Goal: Contribute content: Contribute content

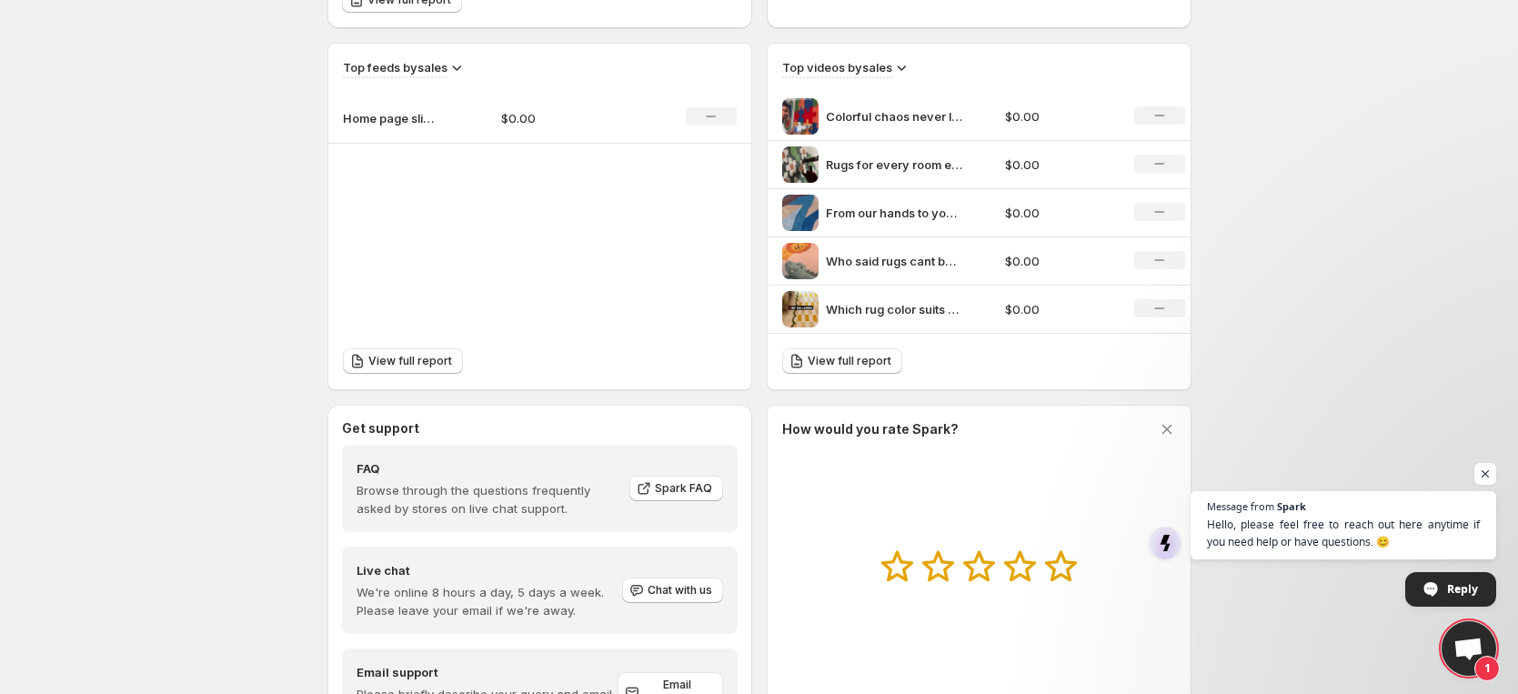
scroll to position [566, 0]
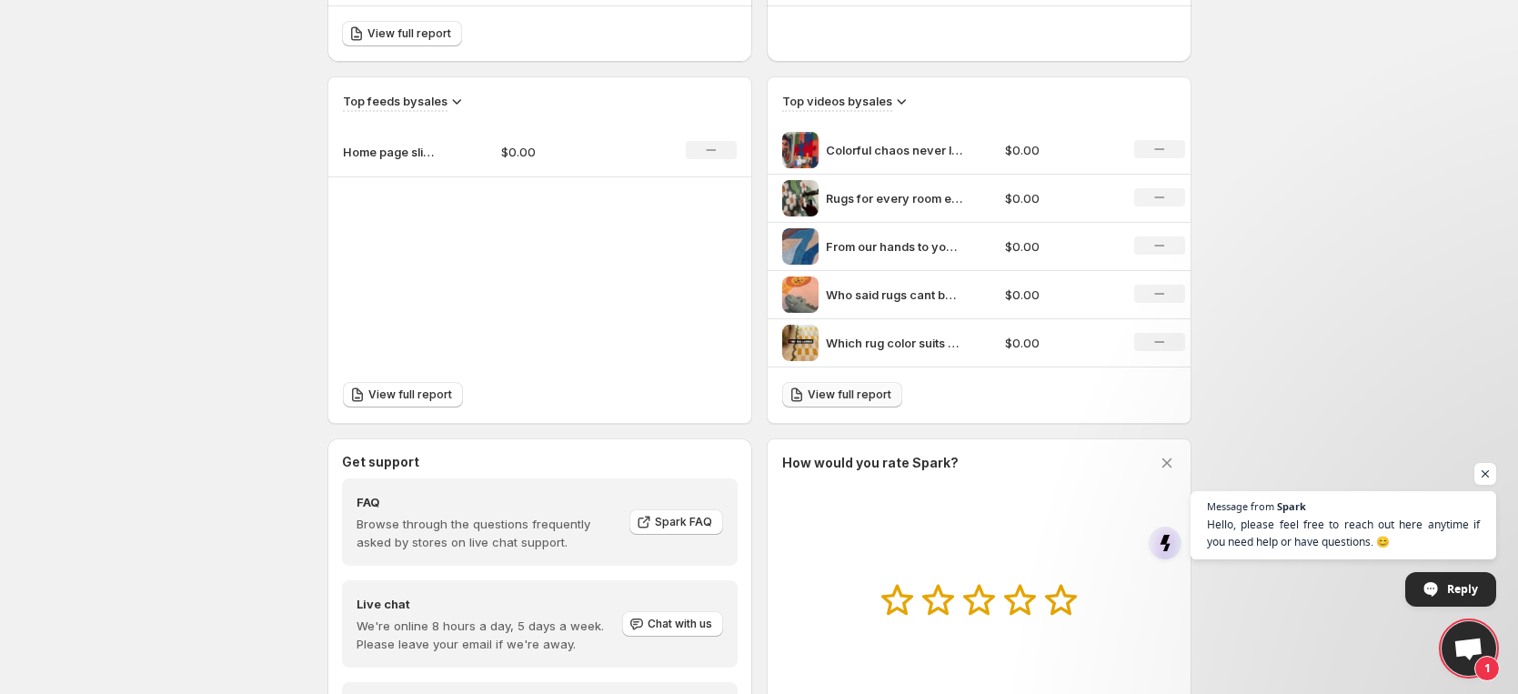
click at [869, 394] on span "View full report" at bounding box center [849, 394] width 84 height 15
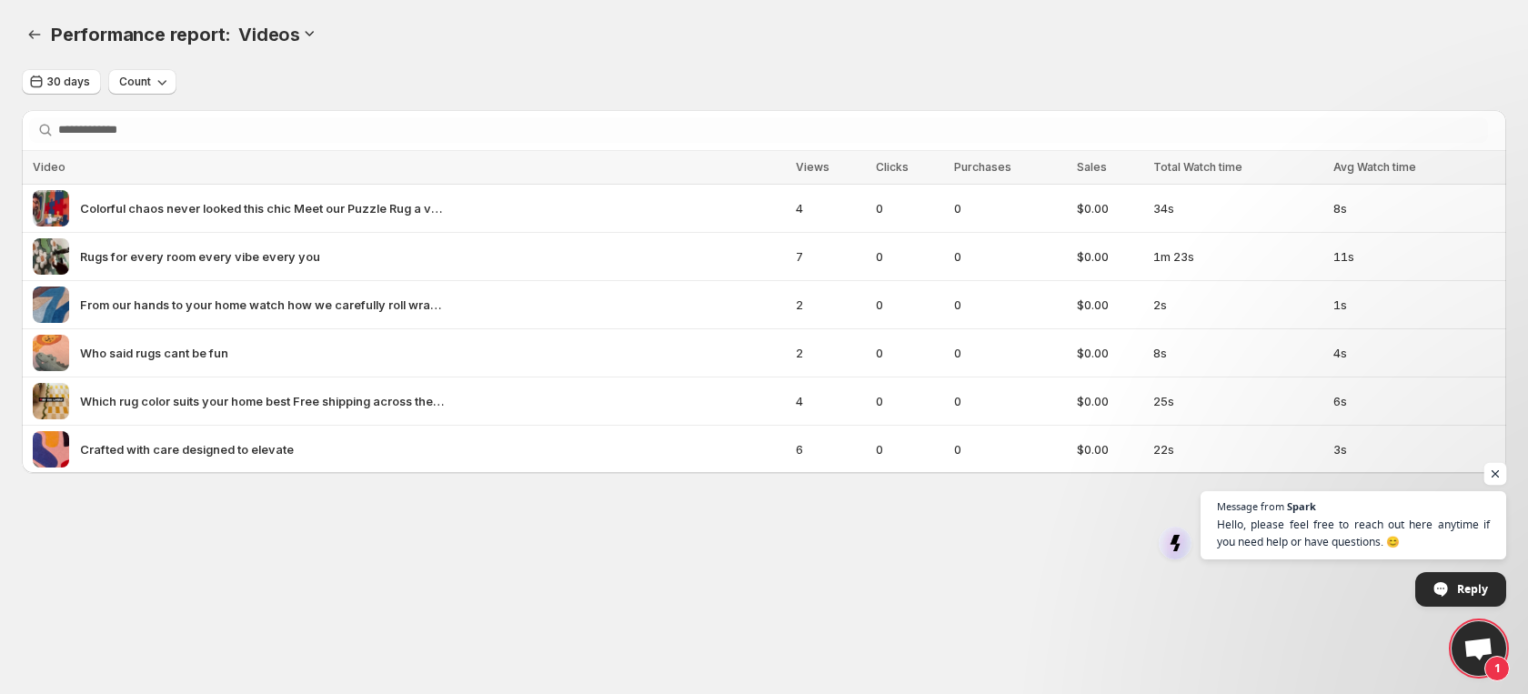
click at [1499, 471] on span "Open chat" at bounding box center [1495, 474] width 23 height 23
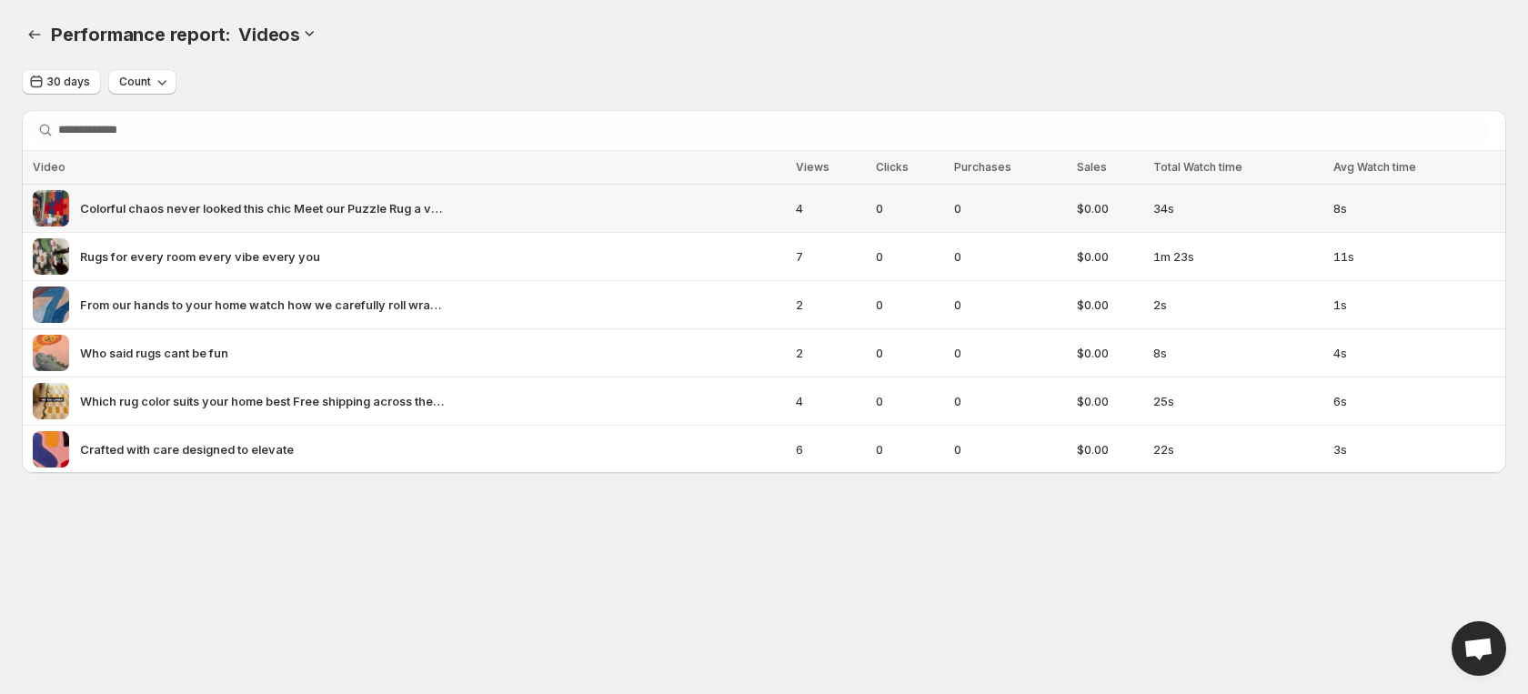
click at [95, 209] on span "Colorful chaos never looked this chic Meet our Puzzle Rug a vibrant masterpiece…" at bounding box center [262, 208] width 364 height 18
click at [444, 202] on div "Colorful chaos never looked this chic Meet our Puzzle Rug a vibrant masterpiece…" at bounding box center [409, 208] width 752 height 36
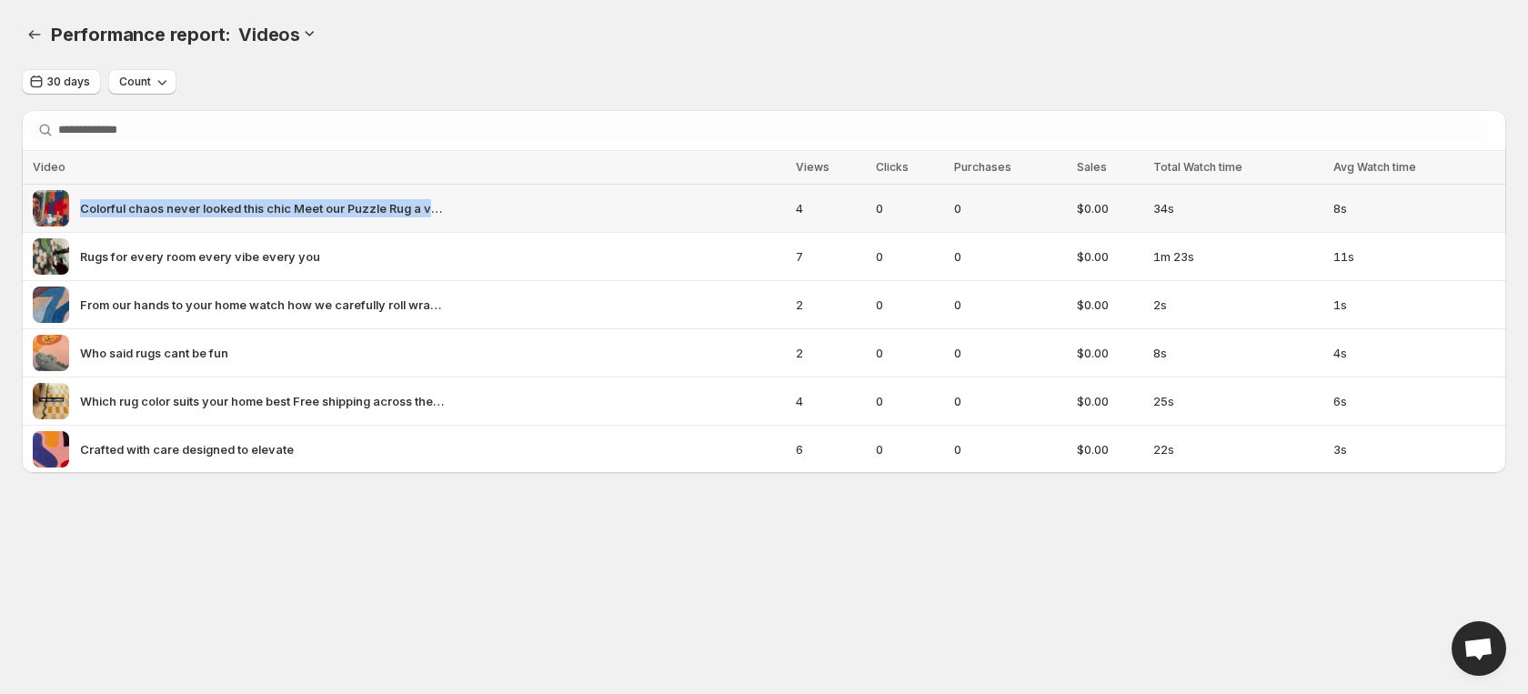
click at [444, 202] on div "Colorful chaos never looked this chic Meet our Puzzle Rug a vibrant masterpiece…" at bounding box center [409, 208] width 752 height 36
click at [31, 40] on icon "Performance report" at bounding box center [34, 34] width 18 height 18
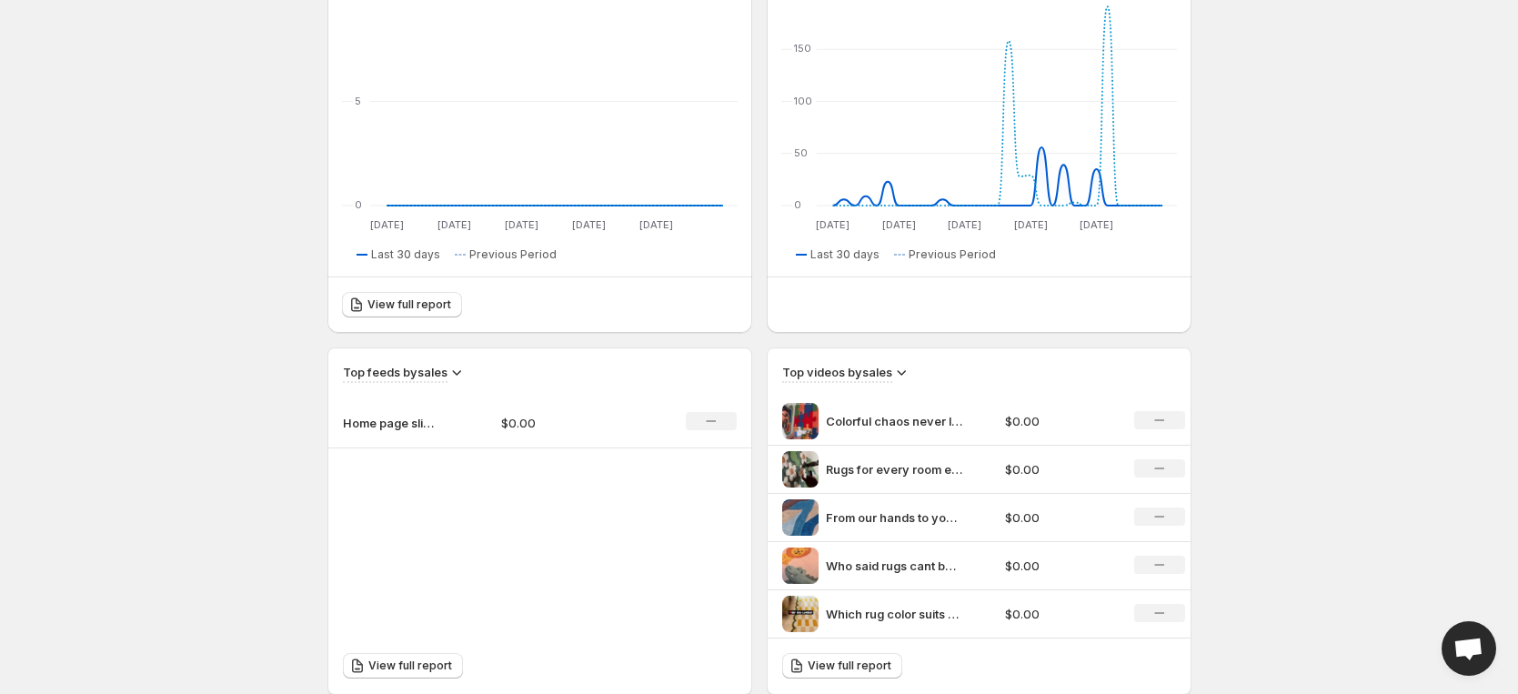
scroll to position [310, 0]
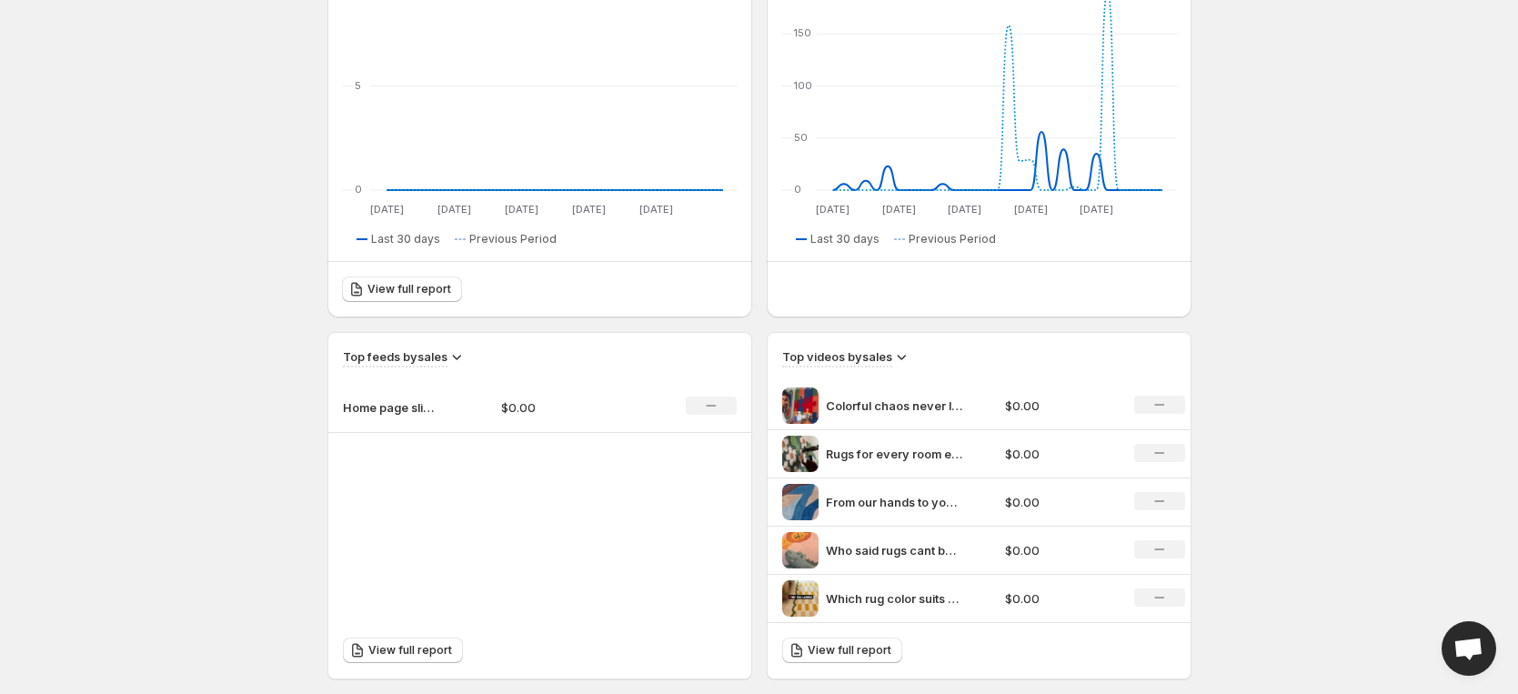
click at [917, 403] on p "Colorful chaos never looked this chic Meet our Puzzle Rug a vibrant masterpiece…" at bounding box center [894, 405] width 136 height 18
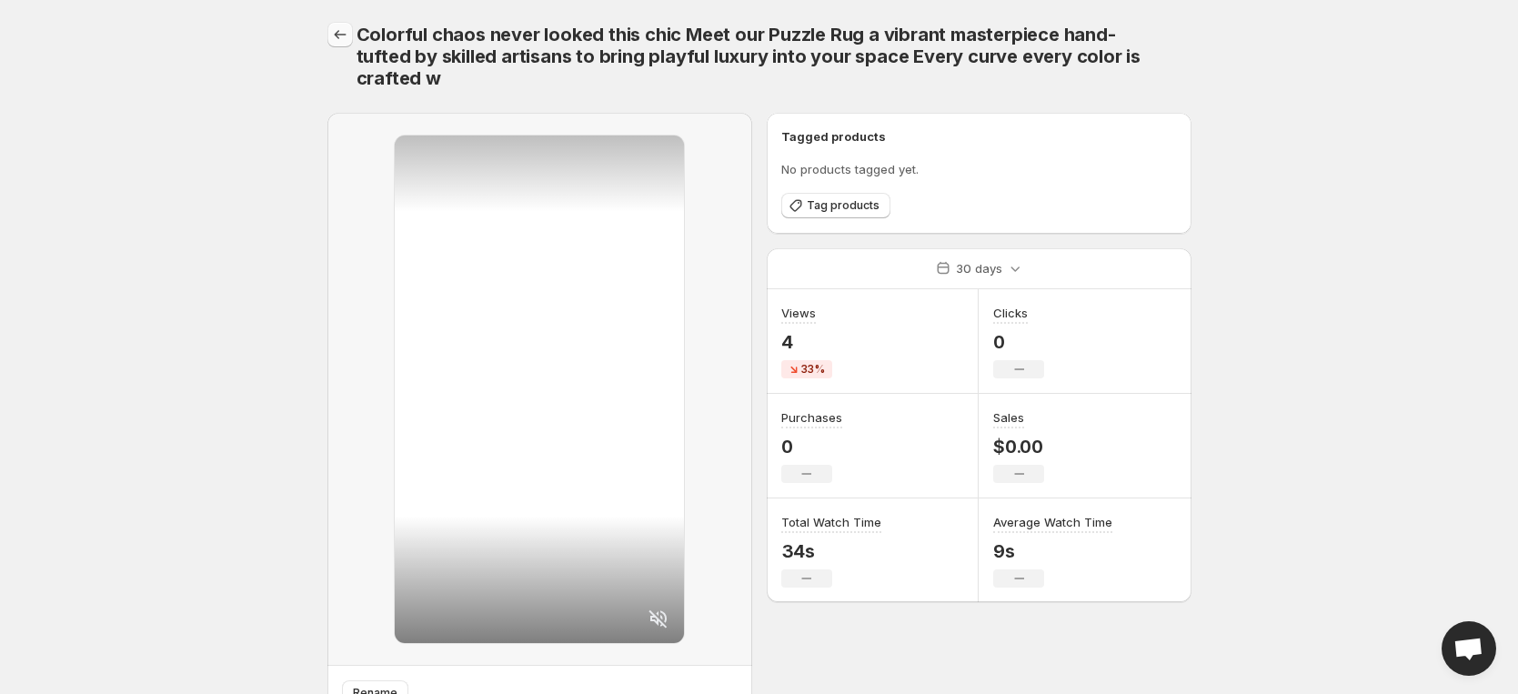
click at [342, 38] on icon "Settings" at bounding box center [340, 34] width 18 height 18
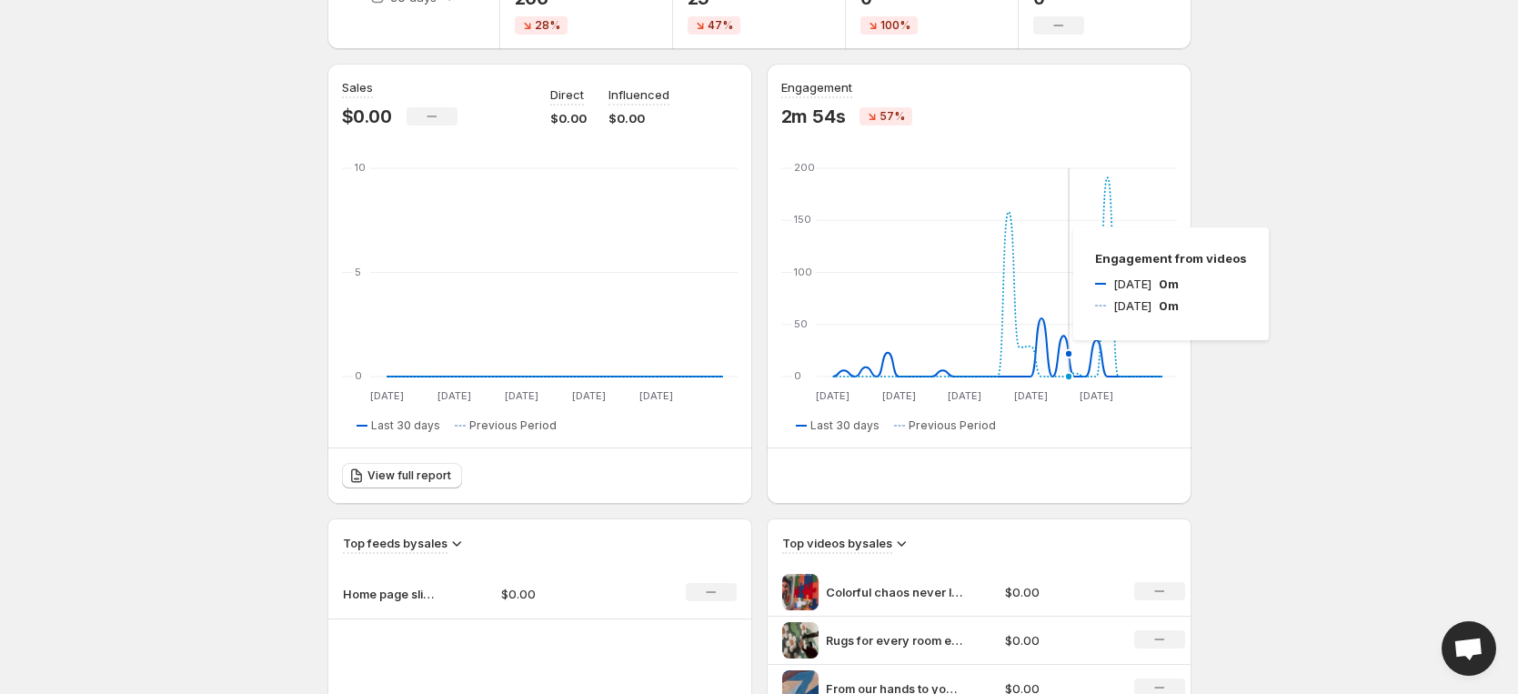
scroll to position [338, 0]
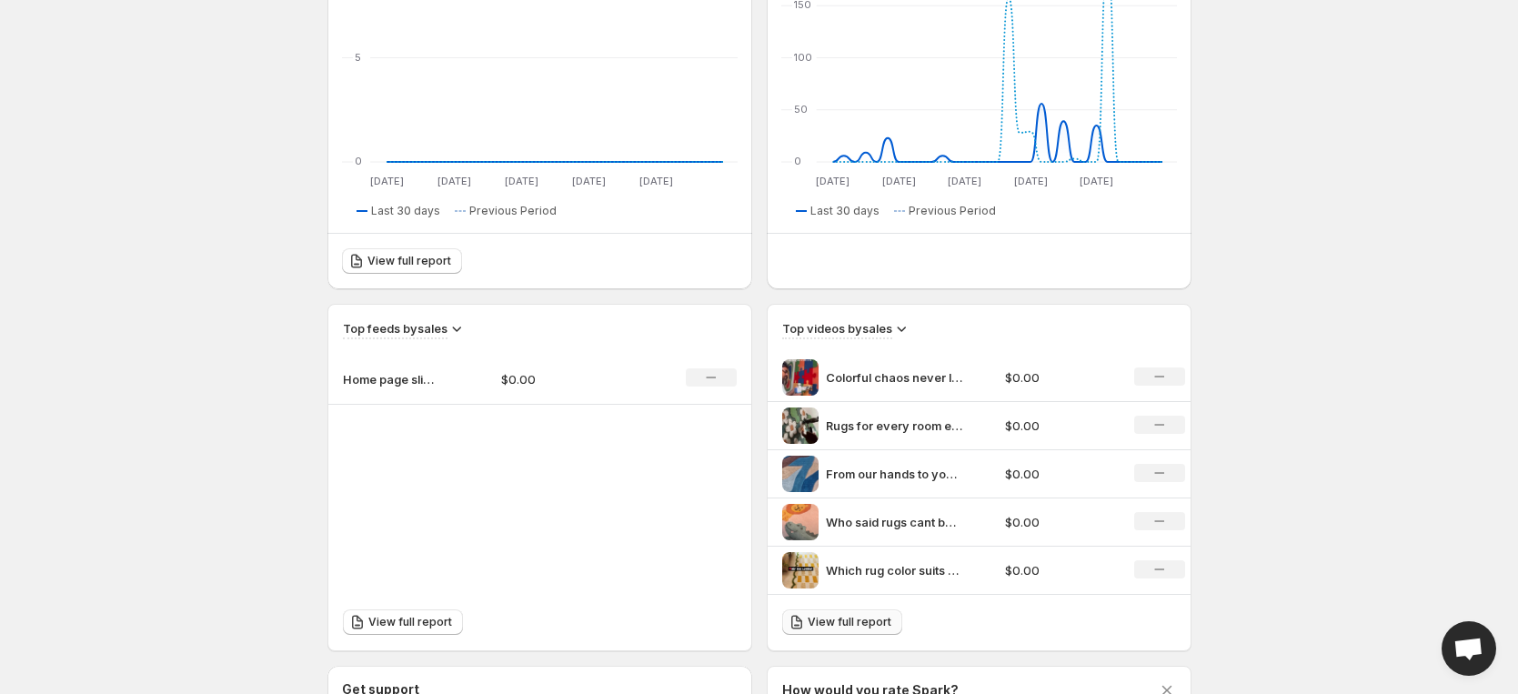
click at [884, 623] on span "View full report" at bounding box center [849, 622] width 84 height 15
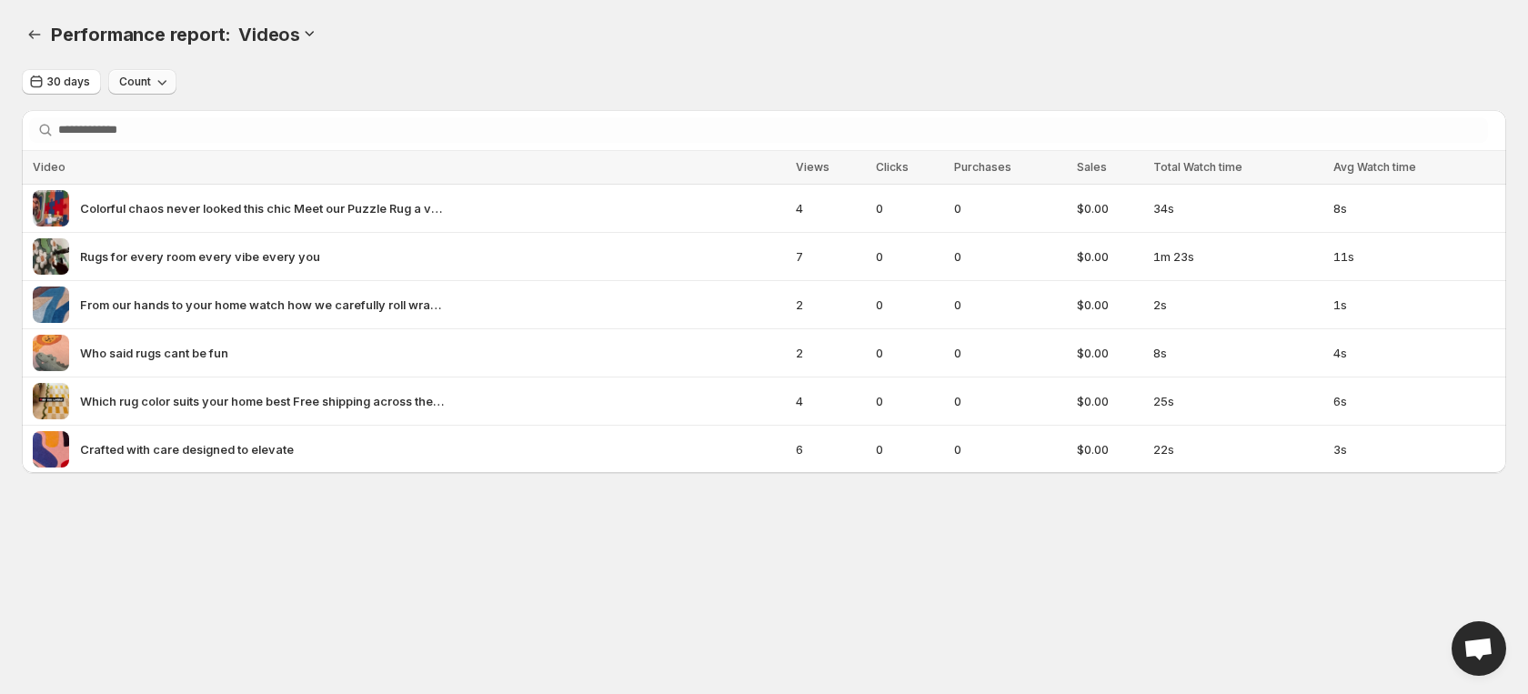
click at [164, 89] on icon "button" at bounding box center [162, 82] width 18 height 18
click at [708, 205] on div "Colorful chaos never looked this chic Meet our Puzzle Rug a vibrant masterpiece…" at bounding box center [409, 208] width 752 height 36
click at [278, 202] on span "Colorful chaos never looked this chic Meet our Puzzle Rug a vibrant masterpiece…" at bounding box center [262, 208] width 364 height 18
click at [37, 214] on img at bounding box center [51, 208] width 36 height 36
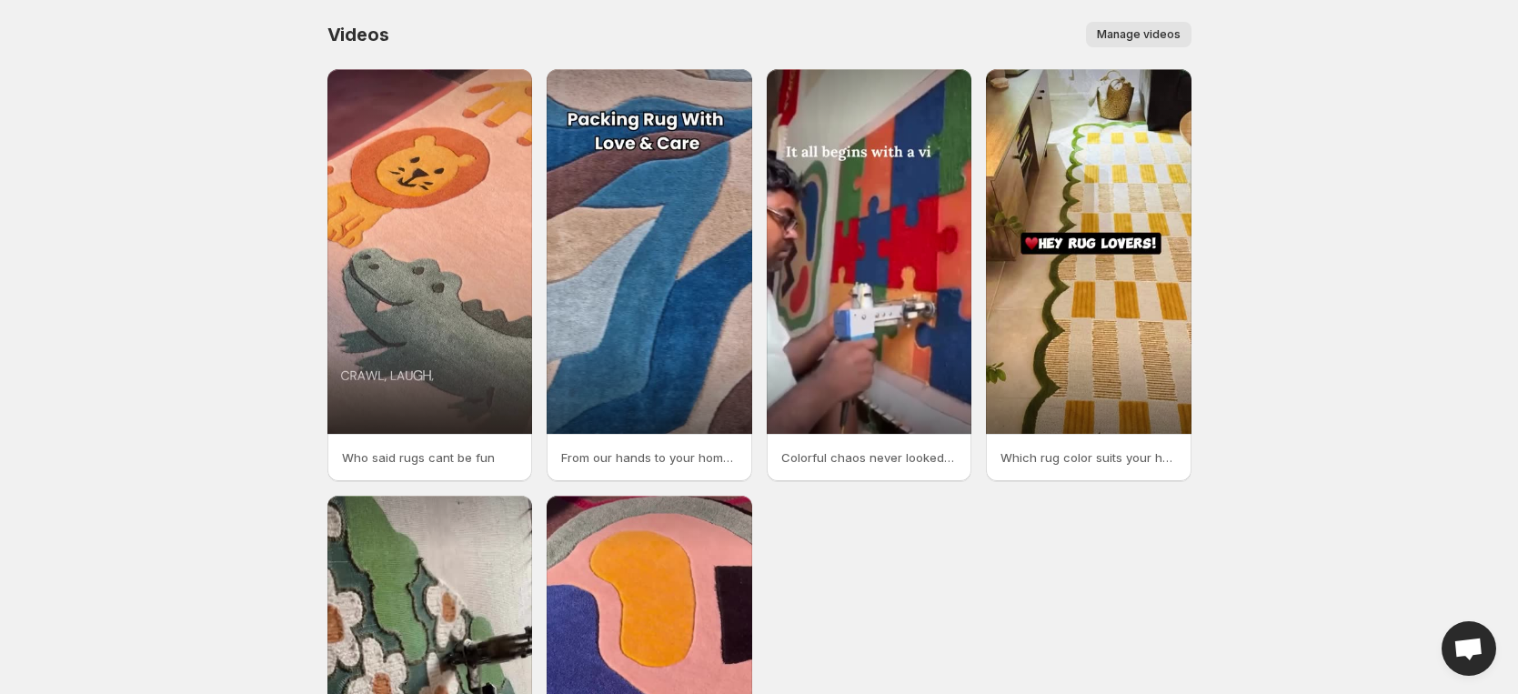
click at [1152, 34] on span "Manage videos" at bounding box center [1139, 34] width 84 height 15
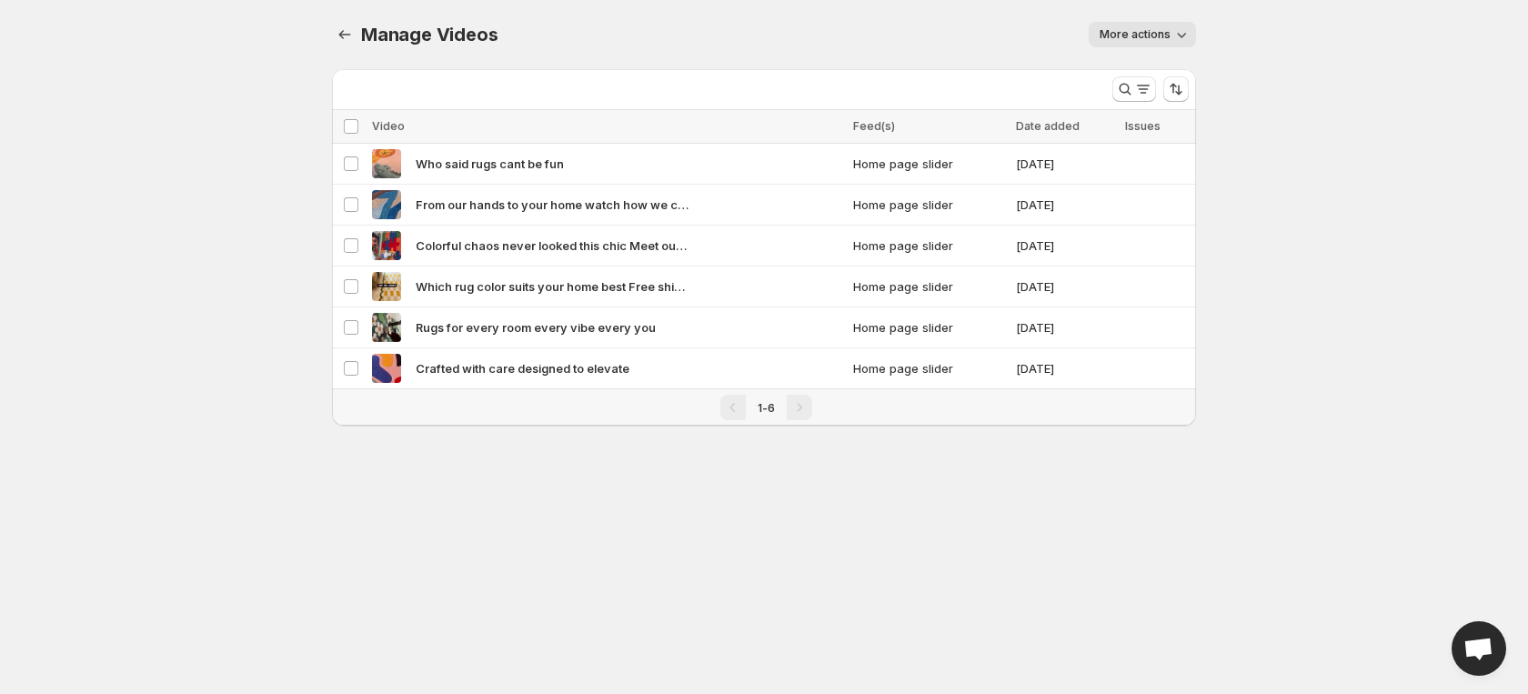
click at [1158, 16] on div "Manage Videos. This page is ready Manage Videos More actions More actions More …" at bounding box center [764, 34] width 864 height 69
click at [1159, 25] on button "More actions" at bounding box center [1141, 34] width 107 height 25
click at [1374, 255] on body "Home Feeds Videos Subscription Settings Manage Videos. This page is ready Manag…" at bounding box center [764, 347] width 1528 height 694
click at [361, 170] on td "Select video" at bounding box center [349, 164] width 35 height 41
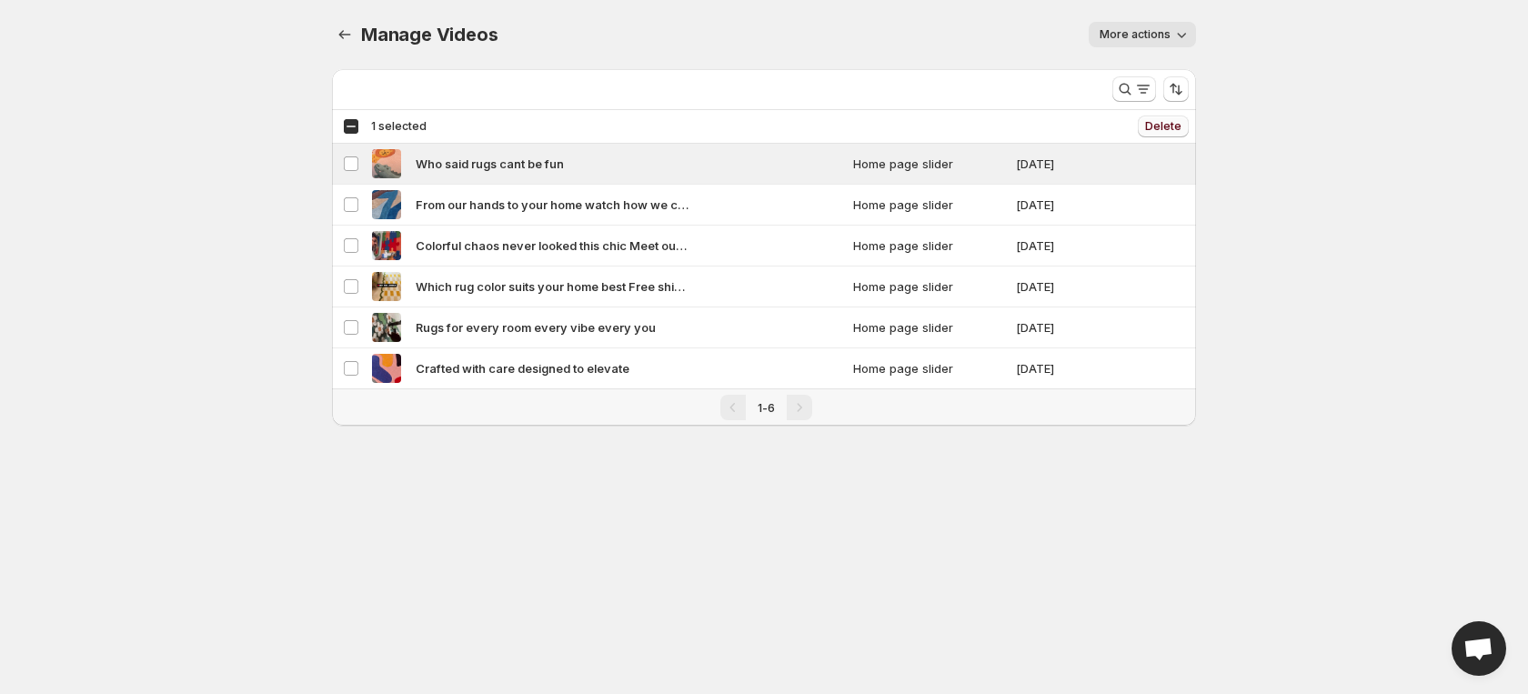
click at [1164, 126] on span "Delete" at bounding box center [1163, 126] width 36 height 15
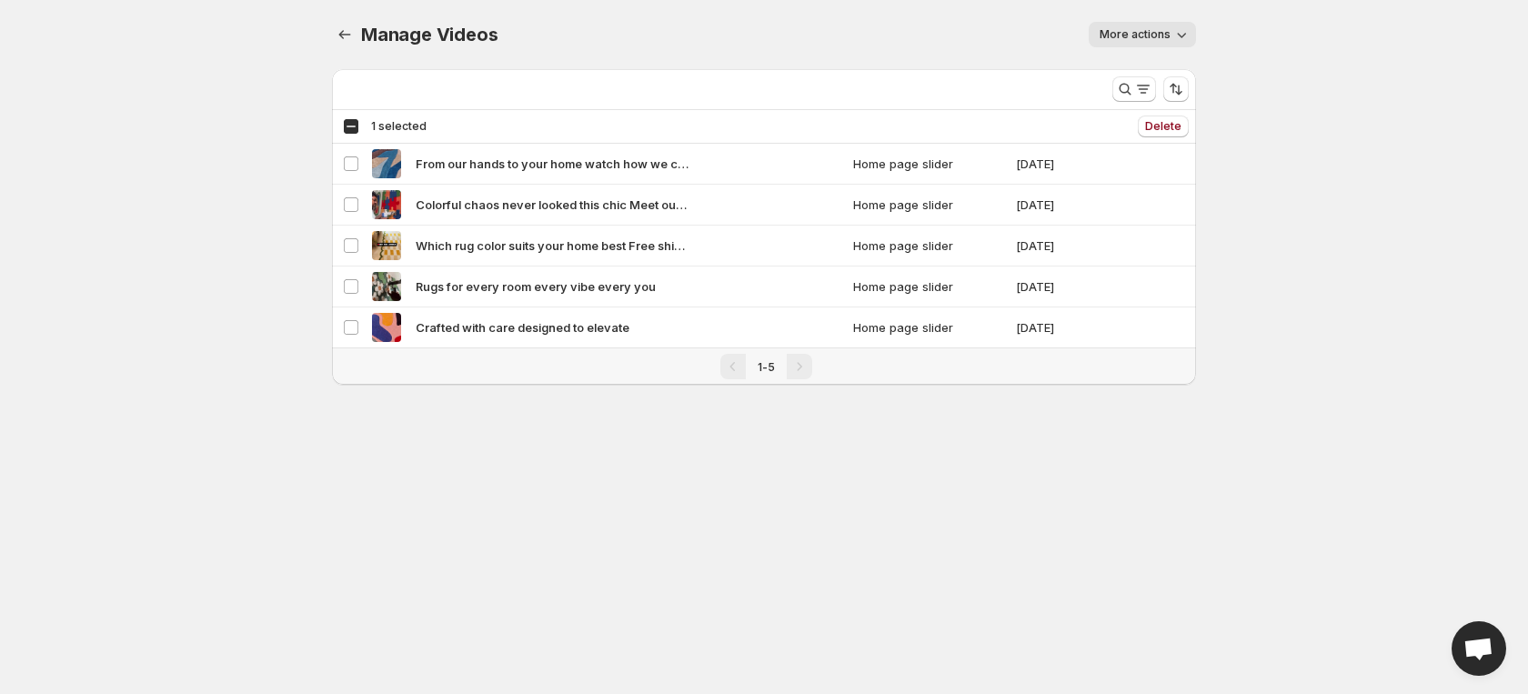
click at [358, 123] on div "Select all 5 videos 1 selected" at bounding box center [385, 126] width 84 height 16
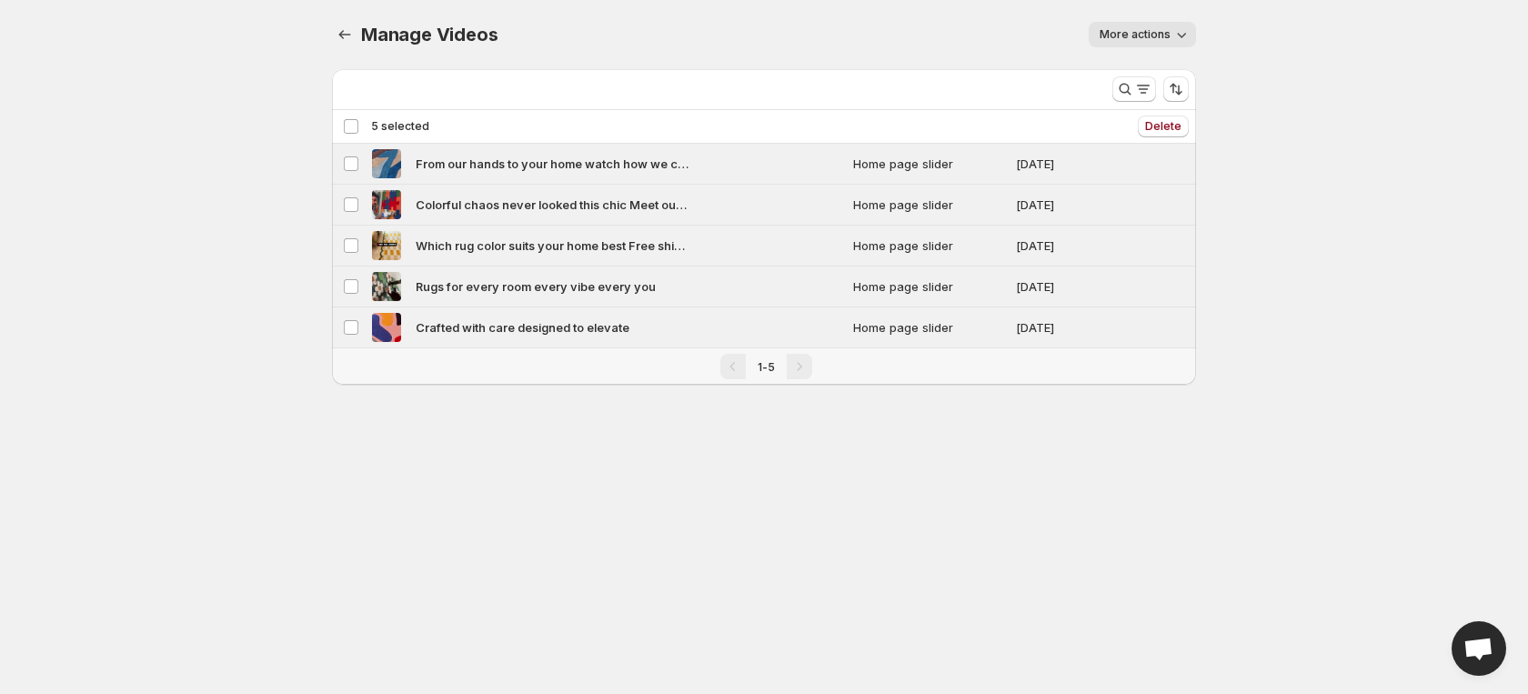
click at [358, 123] on div "Deselect all 5 videos 5 selected" at bounding box center [386, 126] width 86 height 16
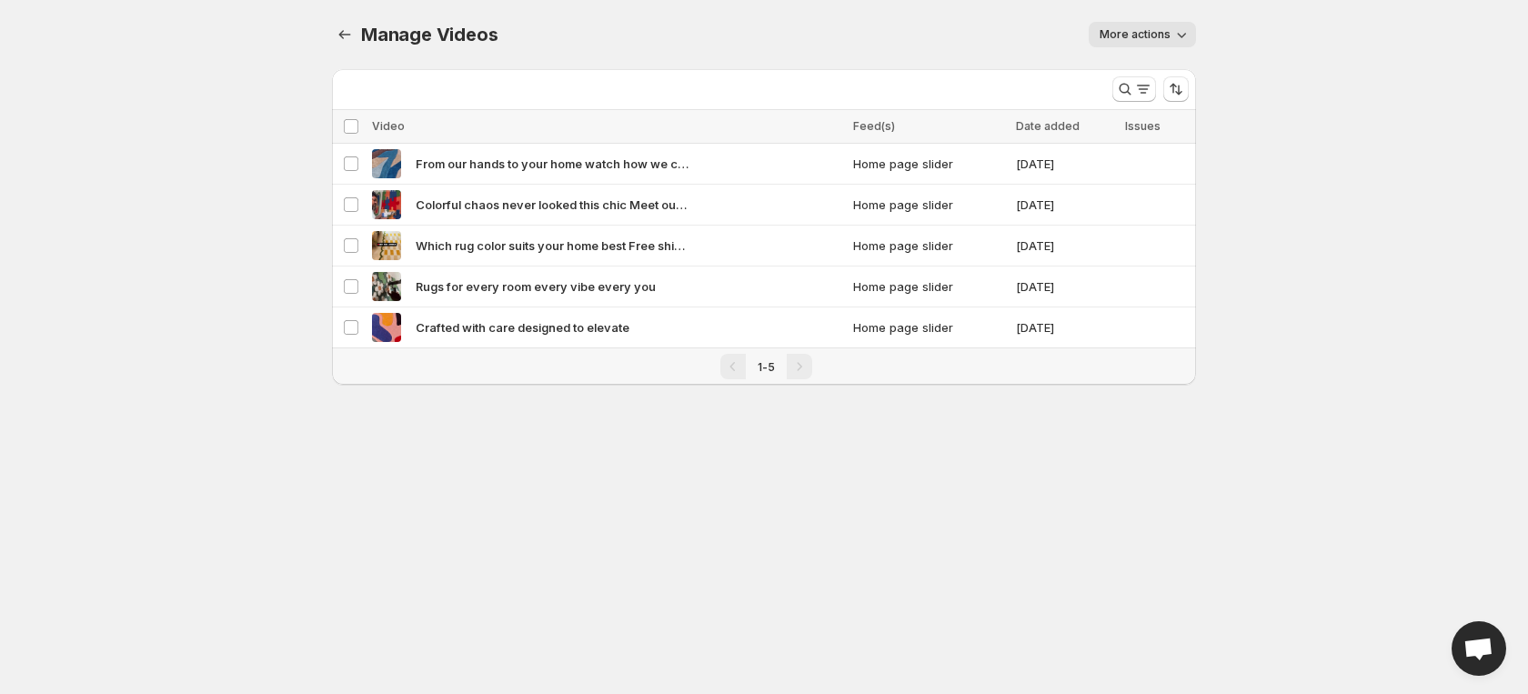
click at [1245, 209] on body "Home Feeds Videos Subscription Settings Manage Videos. This page is ready Manag…" at bounding box center [764, 347] width 1528 height 694
click at [1174, 39] on icon "button" at bounding box center [1181, 34] width 18 height 18
click at [1293, 165] on body "Home Feeds Videos Subscription Settings Manage Videos. This page is ready Manag…" at bounding box center [764, 347] width 1528 height 694
click at [340, 34] on icon "Manage Videos" at bounding box center [345, 34] width 12 height 9
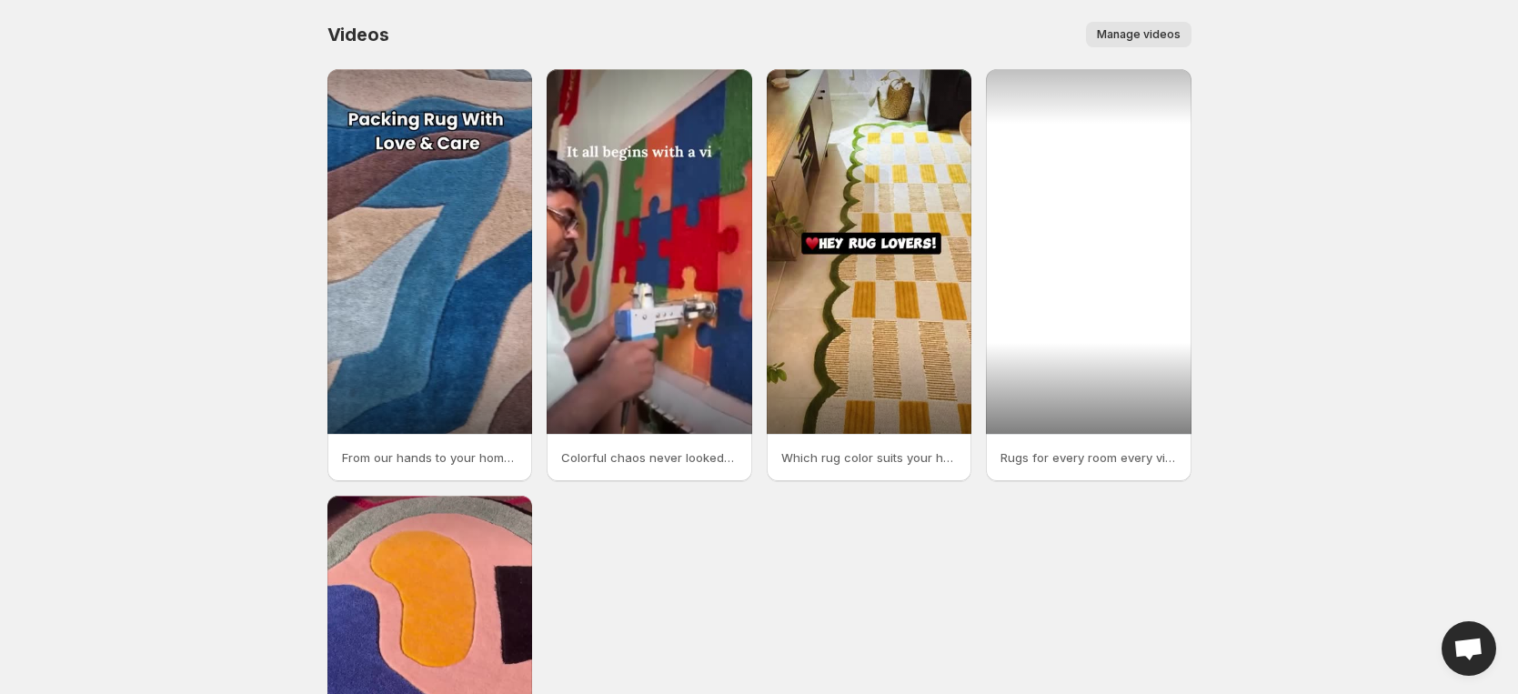
scroll to position [297, 0]
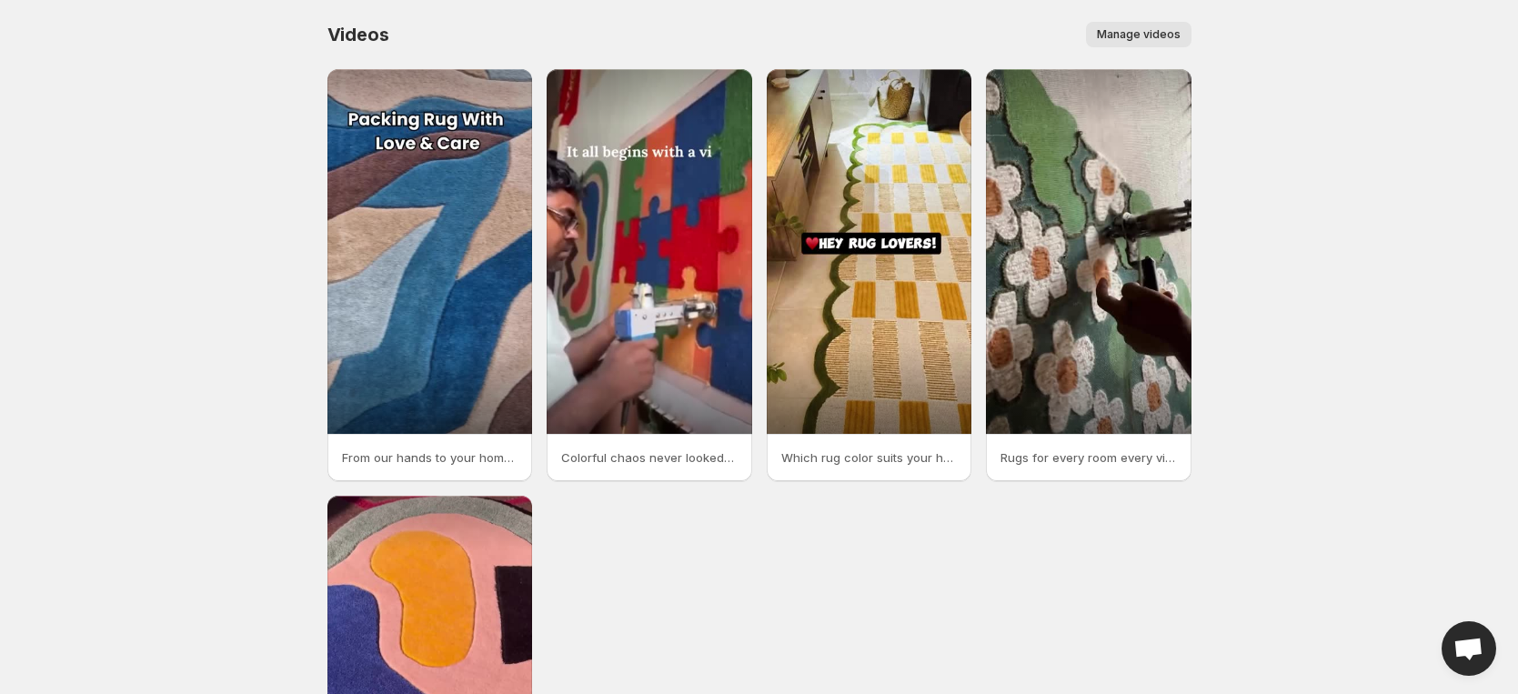
click at [1154, 33] on span "Manage videos" at bounding box center [1139, 34] width 84 height 15
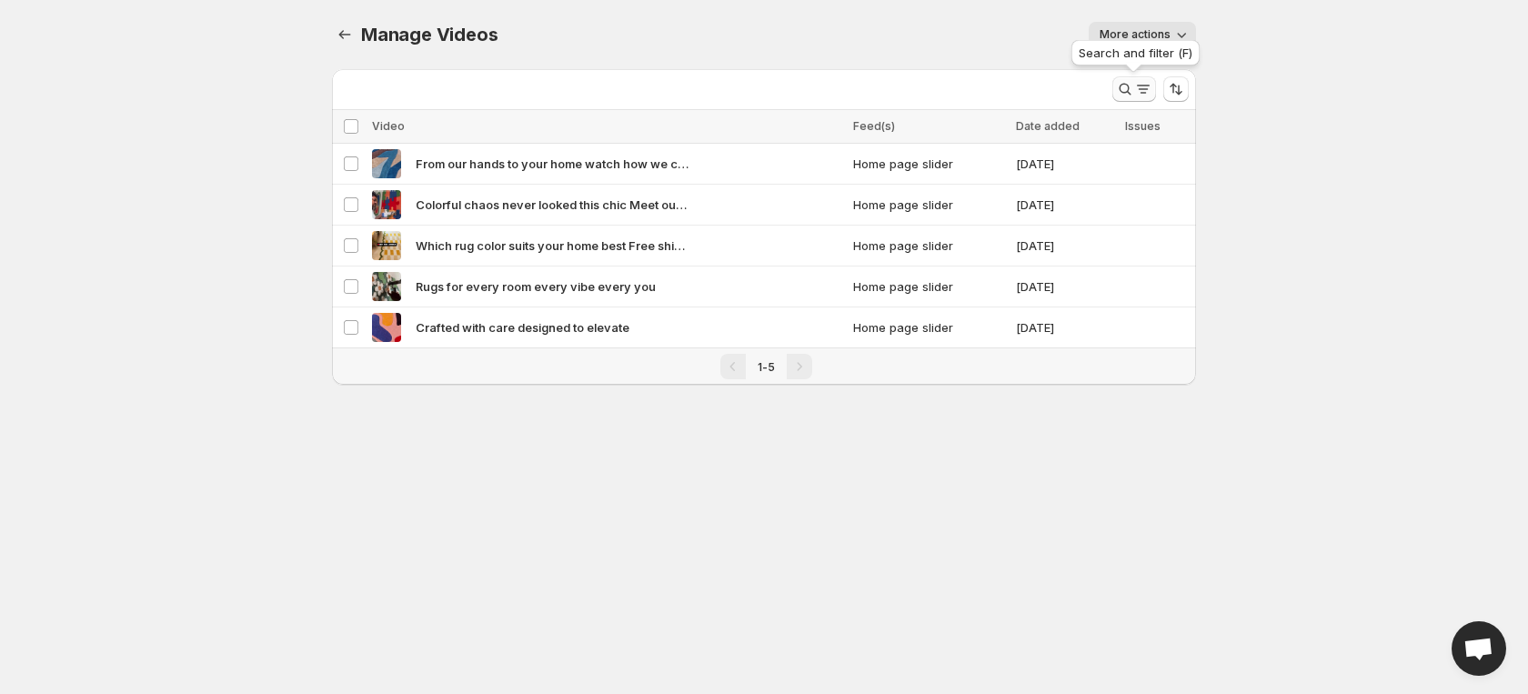
click at [1118, 97] on icon "Search and filter results" at bounding box center [1125, 89] width 18 height 18
click at [354, 31] on button "Manage Videos" at bounding box center [344, 34] width 25 height 25
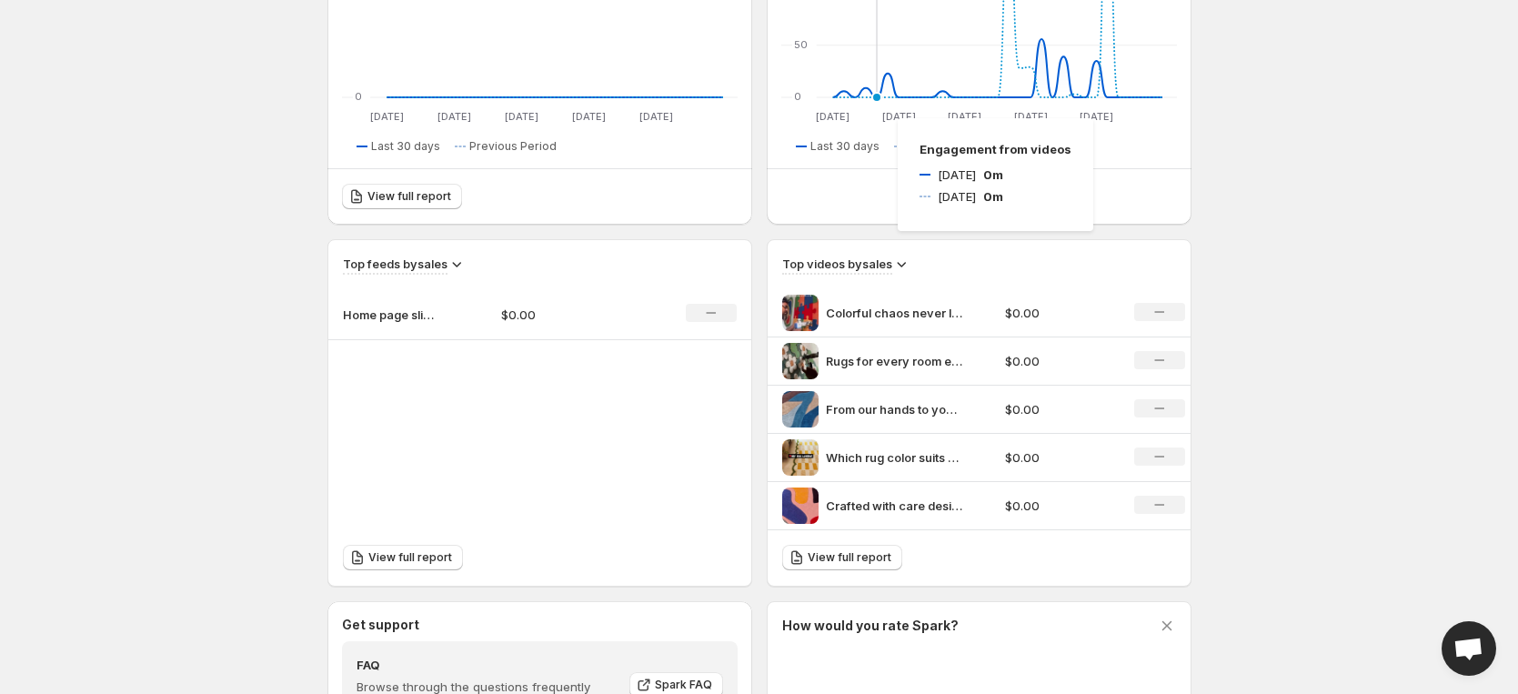
scroll to position [415, 0]
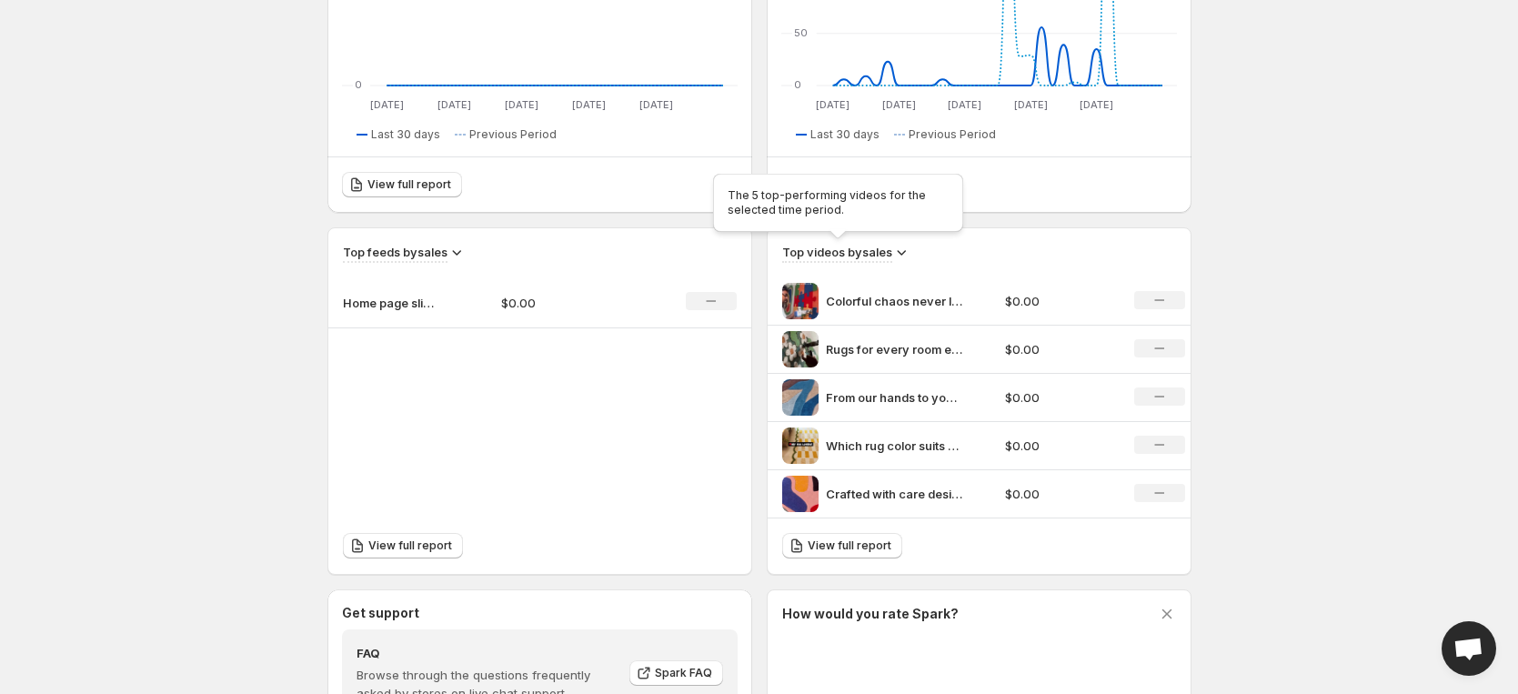
click at [887, 253] on h3 "Top videos by sales" at bounding box center [837, 252] width 110 height 18
click at [842, 547] on span "View full report" at bounding box center [849, 545] width 84 height 15
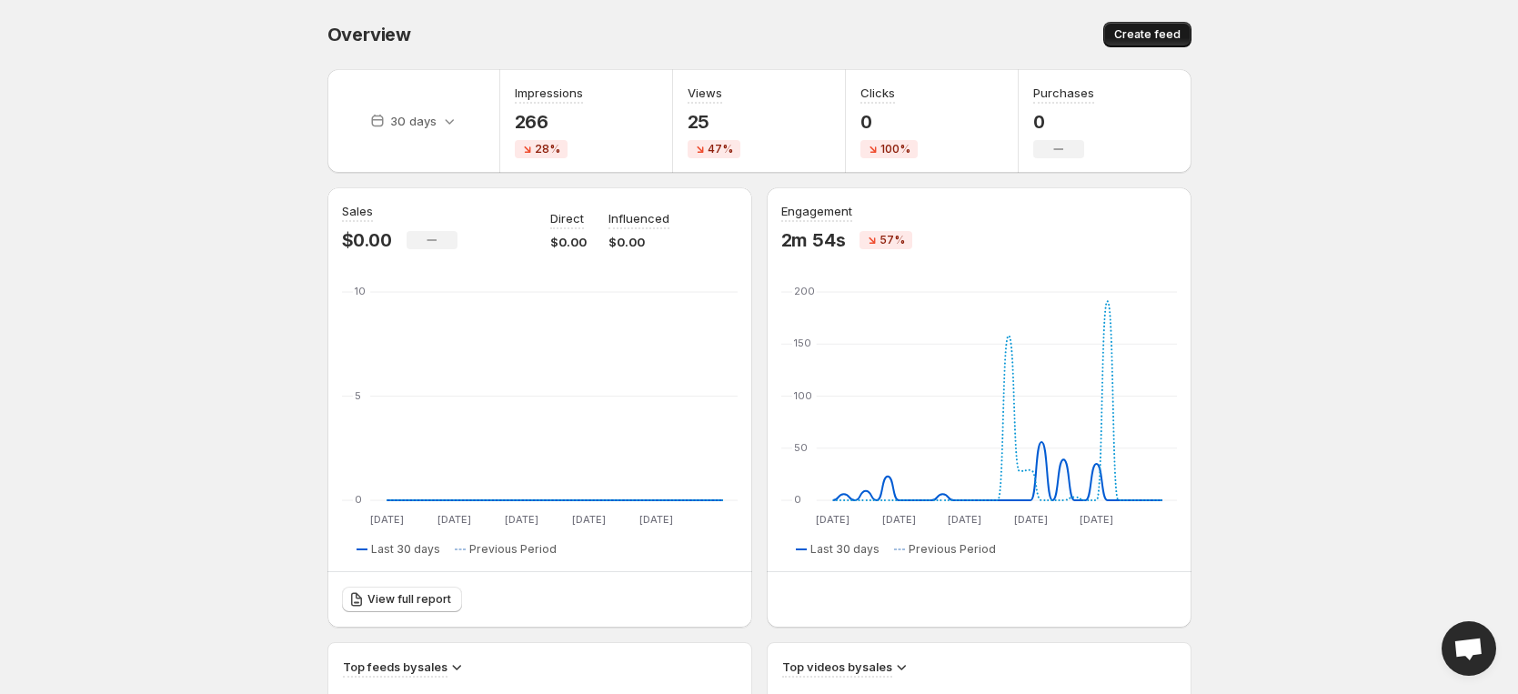
click at [1124, 42] on button "Create feed" at bounding box center [1147, 34] width 88 height 25
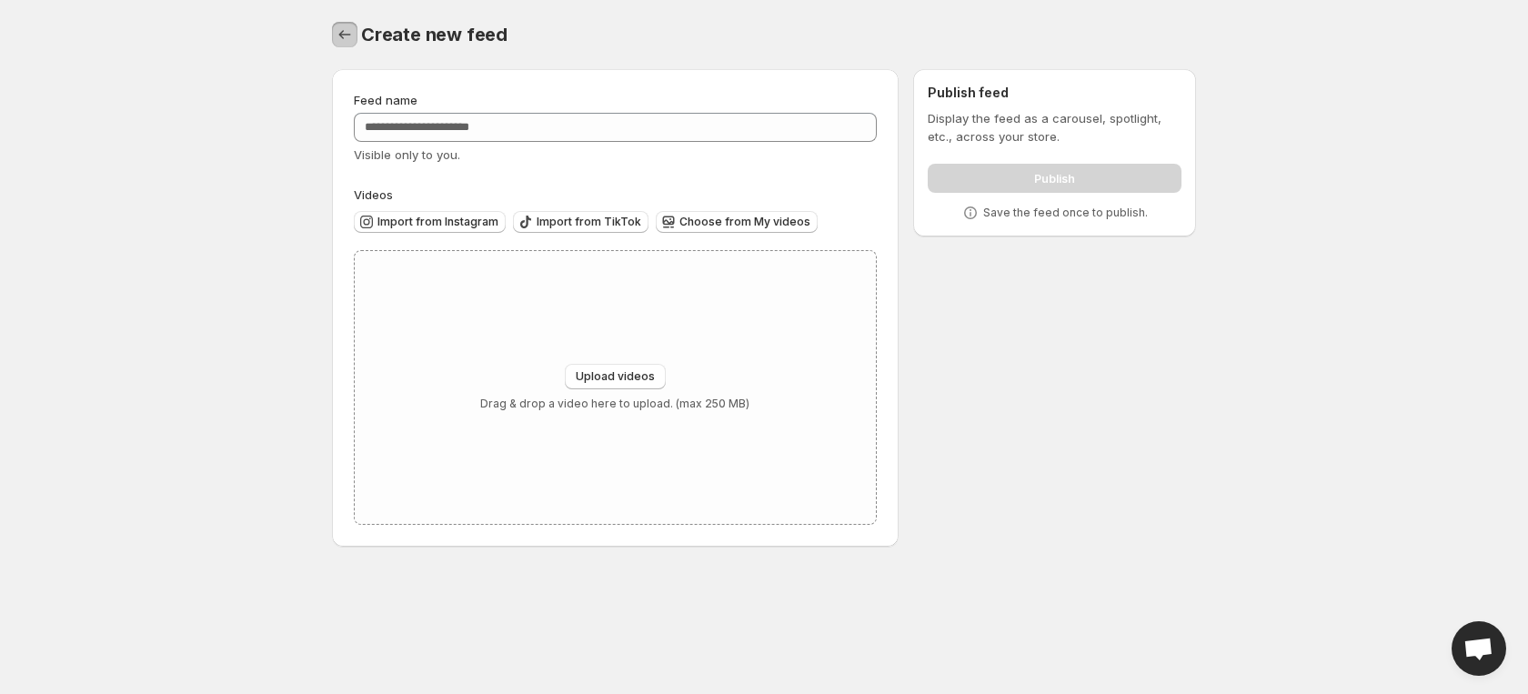
click at [349, 31] on icon "Settings" at bounding box center [345, 34] width 18 height 18
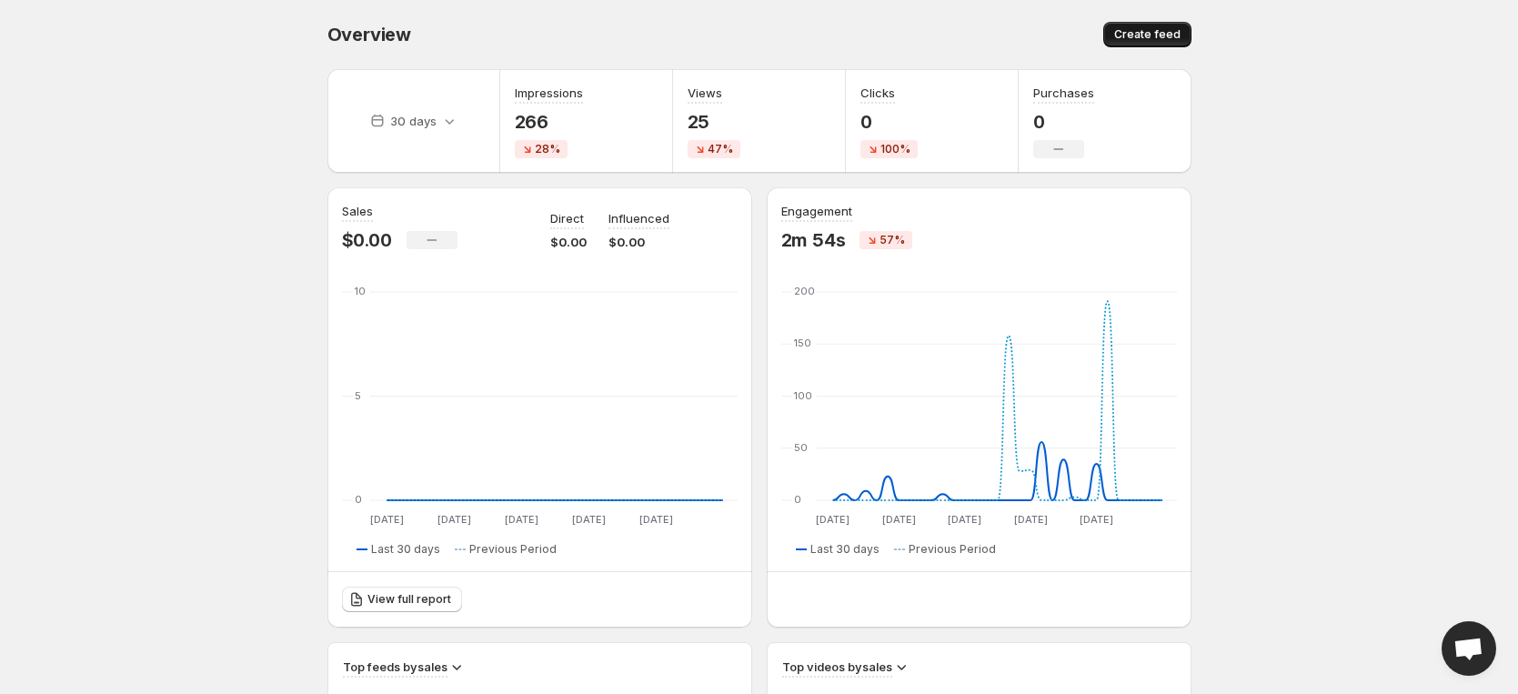
click at [1130, 41] on span "Create feed" at bounding box center [1147, 34] width 66 height 15
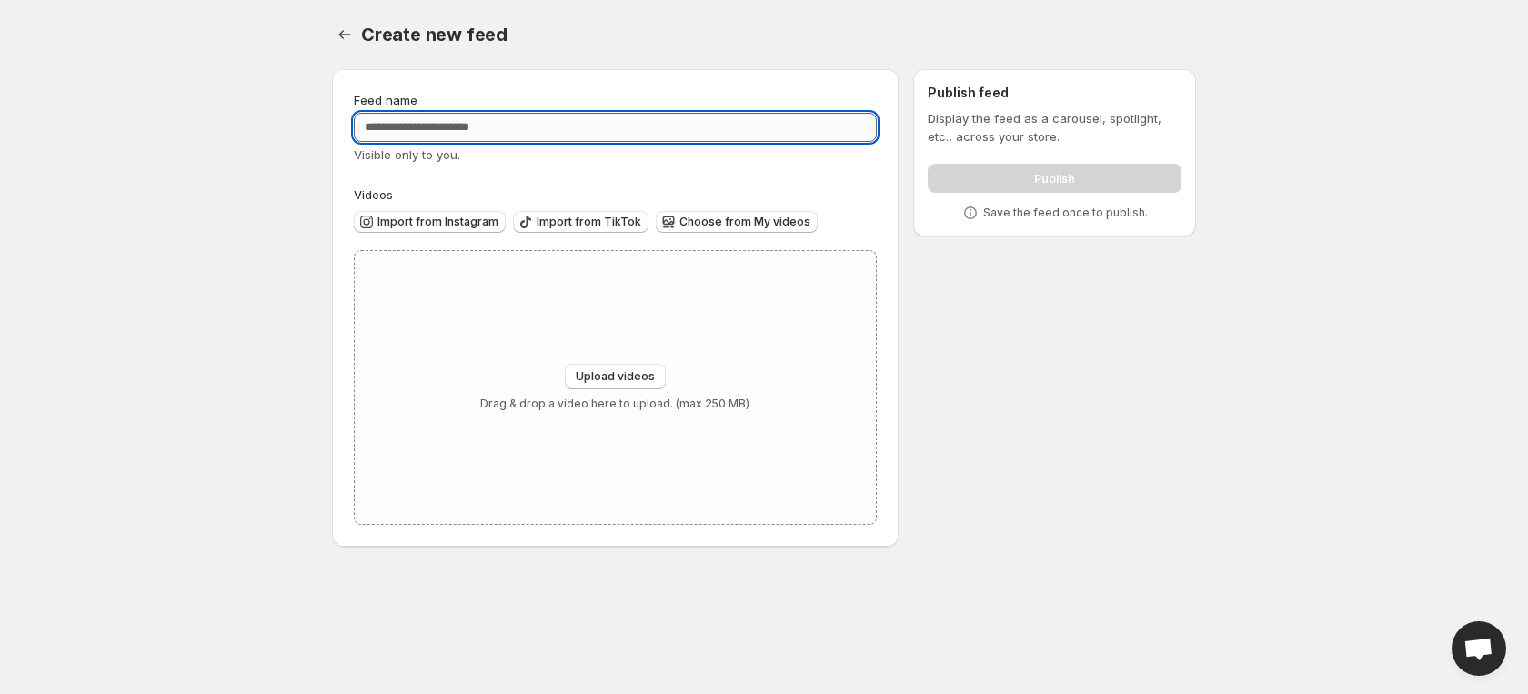
click at [638, 125] on input "Feed name" at bounding box center [615, 127] width 523 height 29
click at [610, 389] on div "Upload videos Drag & drop a video here to upload. (max 250 MB)" at bounding box center [614, 387] width 269 height 47
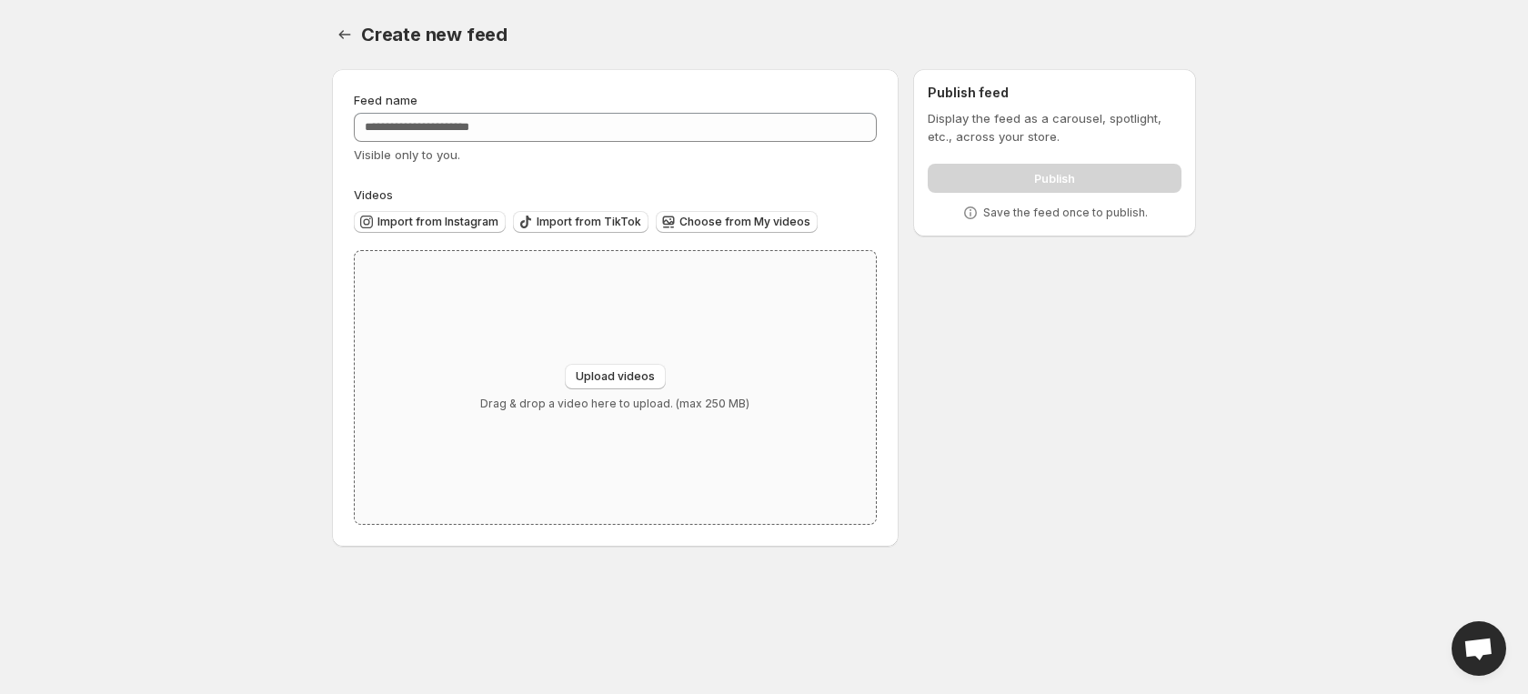
type input "**********"
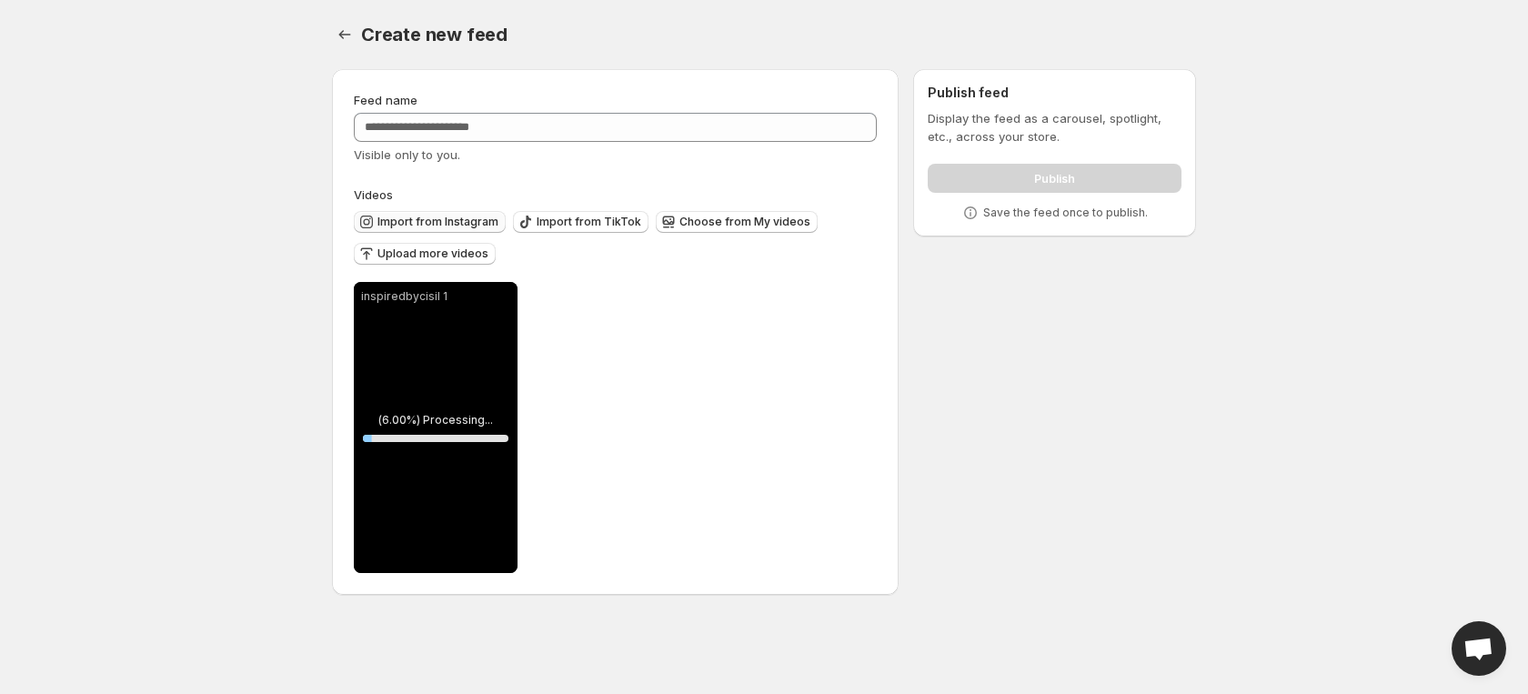
click at [438, 221] on span "Import from Instagram" at bounding box center [437, 222] width 121 height 15
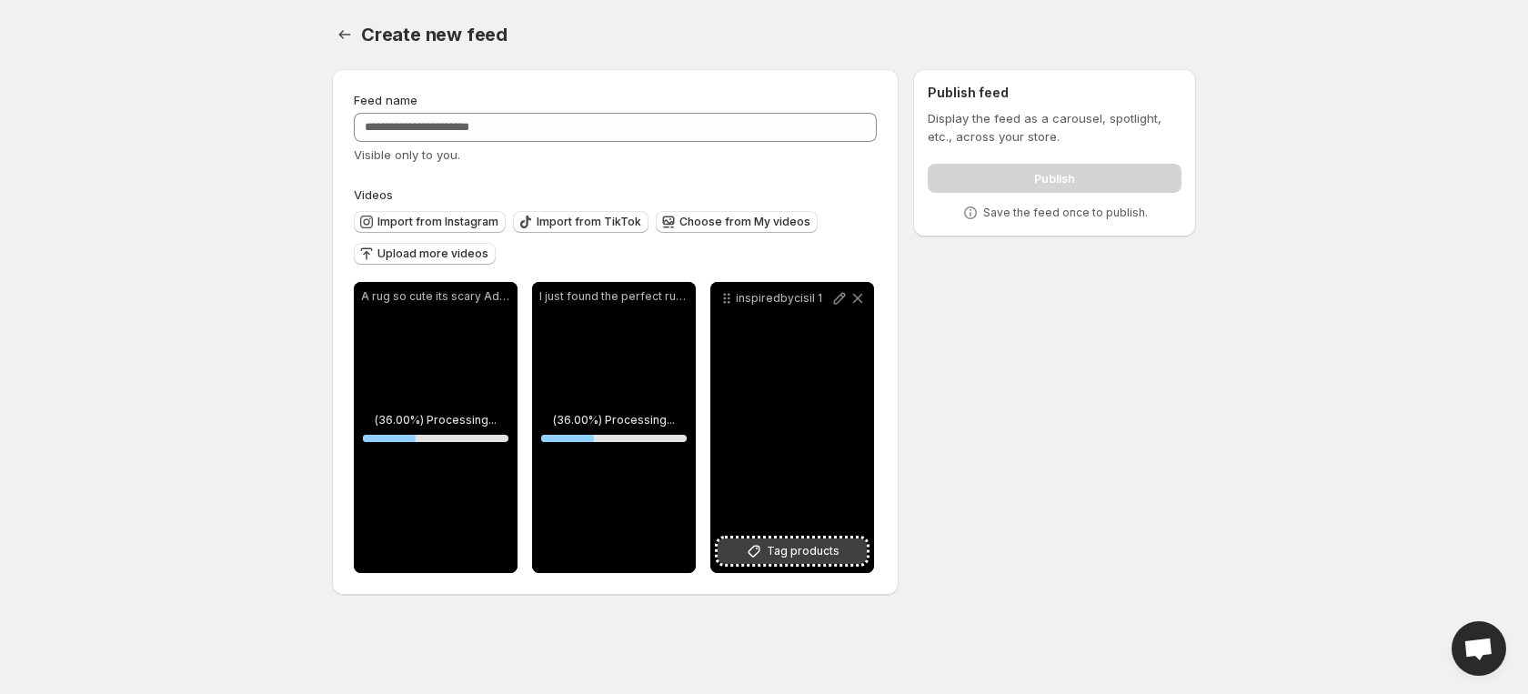
click at [805, 555] on span "Tag products" at bounding box center [802, 551] width 73 height 18
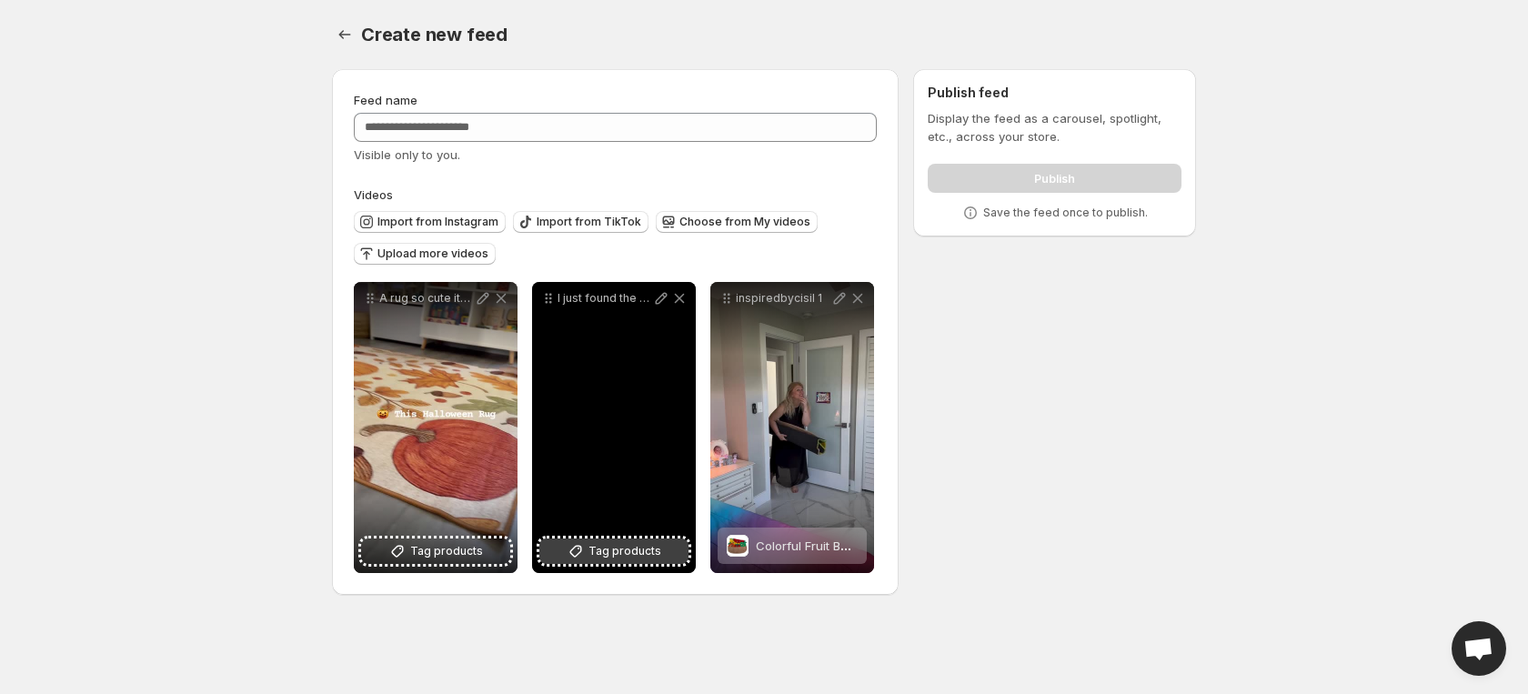
click at [626, 554] on span "Tag products" at bounding box center [624, 551] width 73 height 18
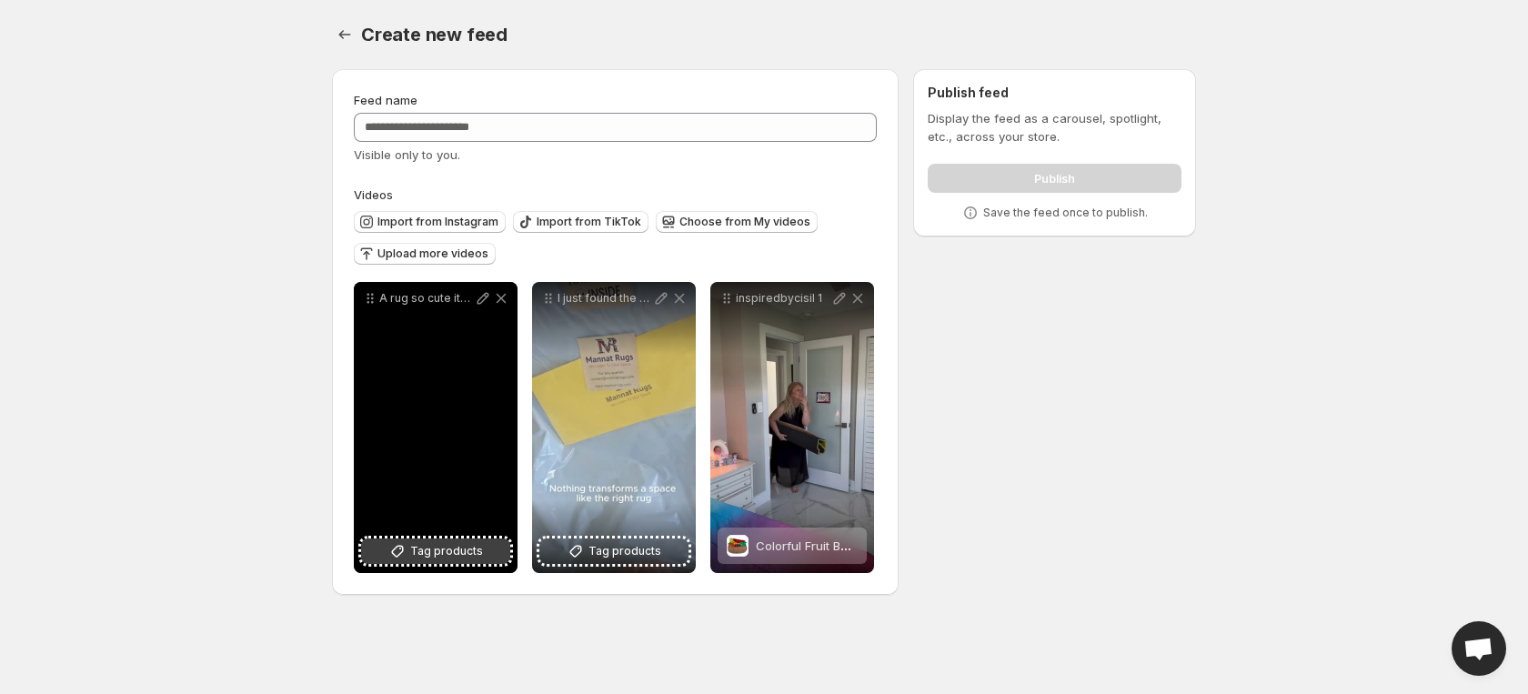
click at [458, 557] on span "Tag products" at bounding box center [446, 551] width 73 height 18
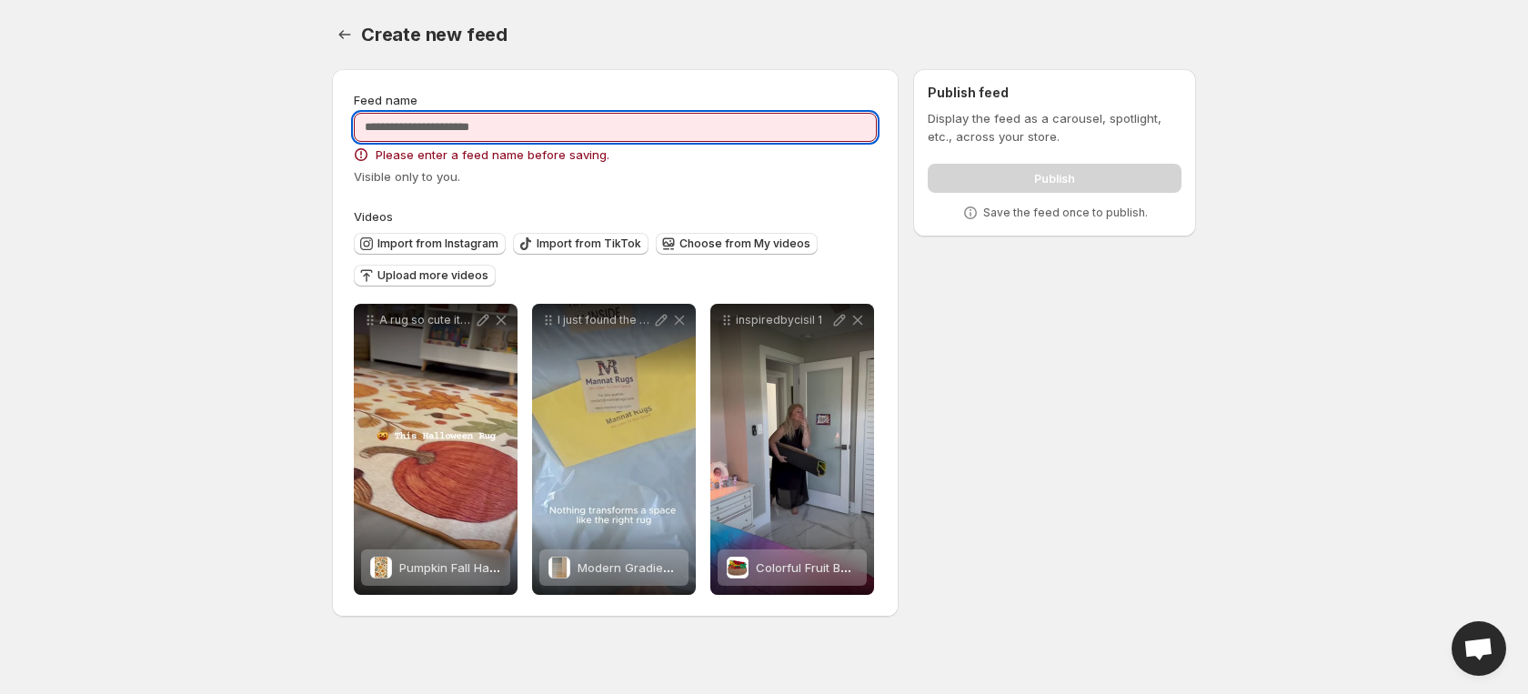
click at [555, 118] on input "Feed name" at bounding box center [615, 127] width 523 height 29
click at [456, 278] on span "Upload more videos" at bounding box center [432, 275] width 111 height 15
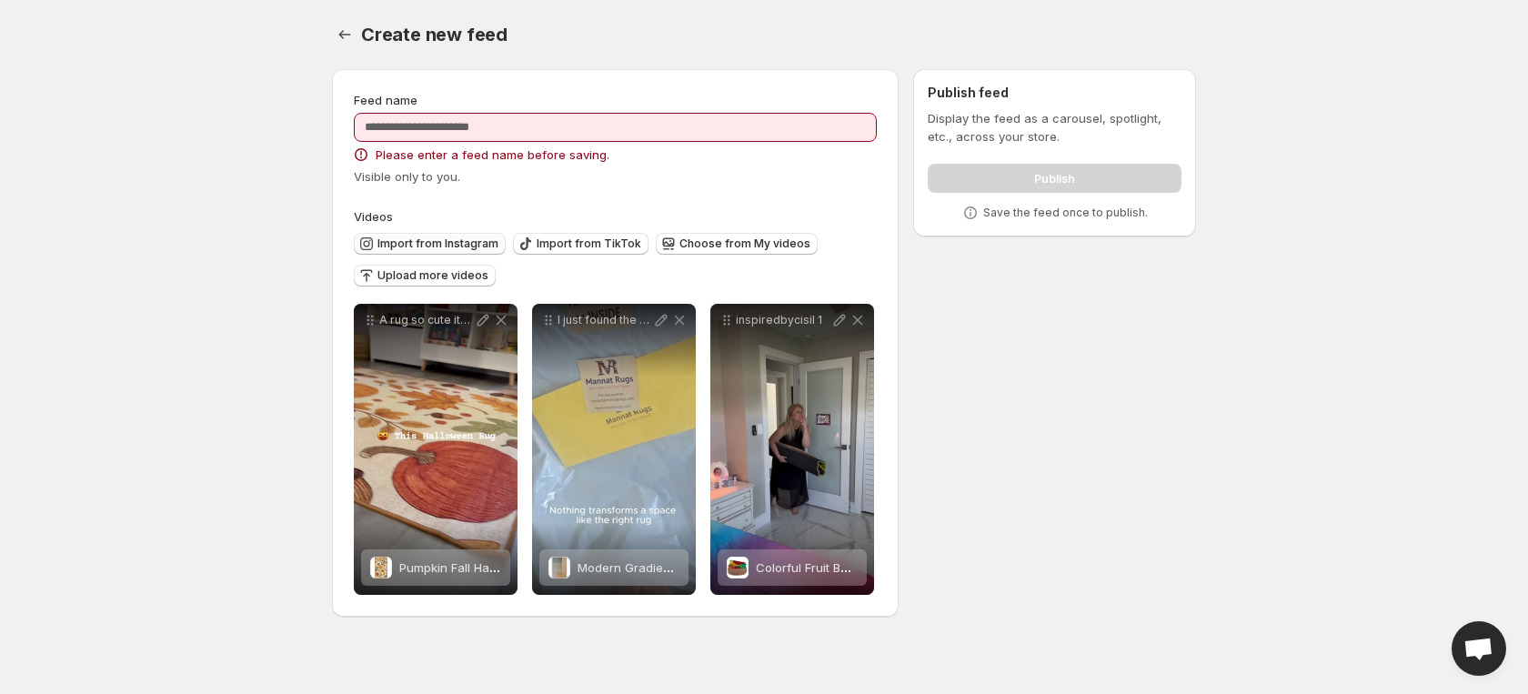
click at [441, 240] on span "Import from Instagram" at bounding box center [437, 243] width 121 height 15
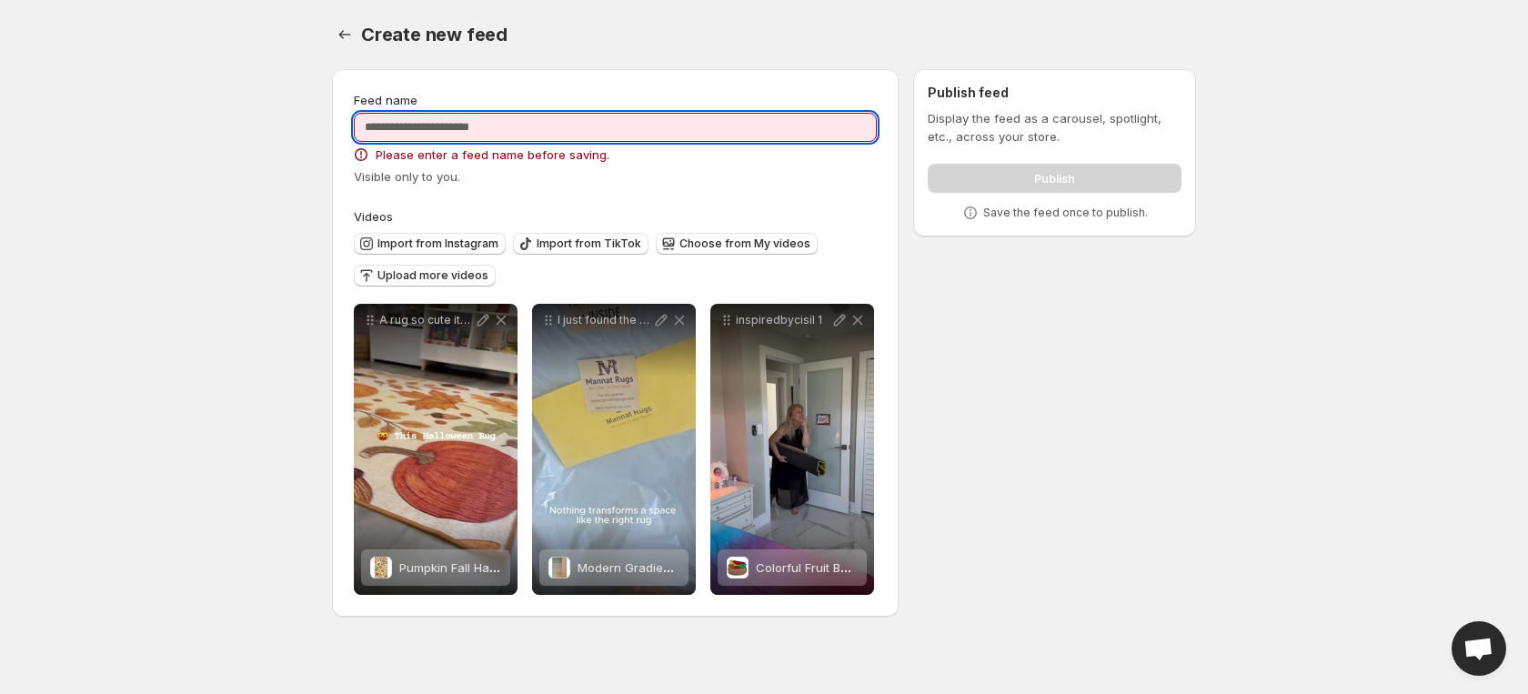
click at [591, 131] on input "Feed name" at bounding box center [615, 127] width 523 height 29
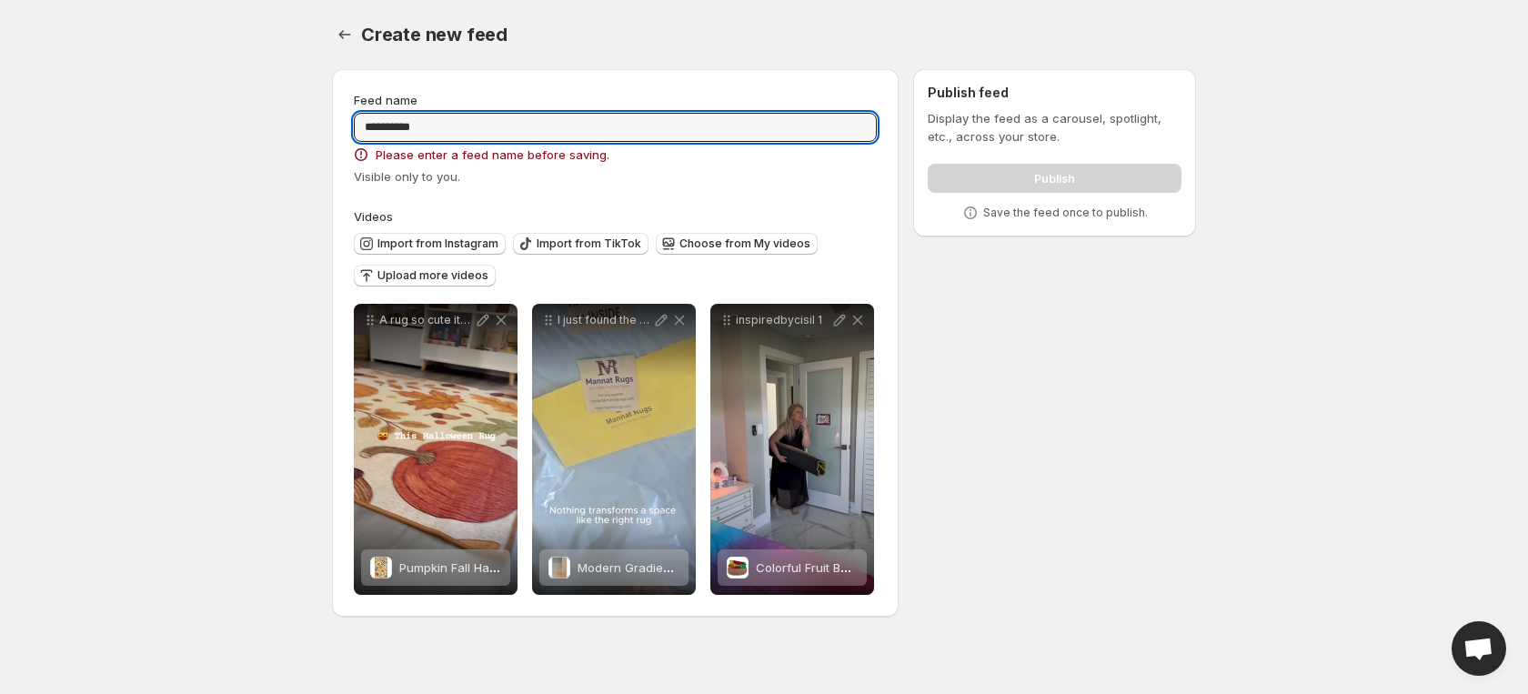
type input "**********"
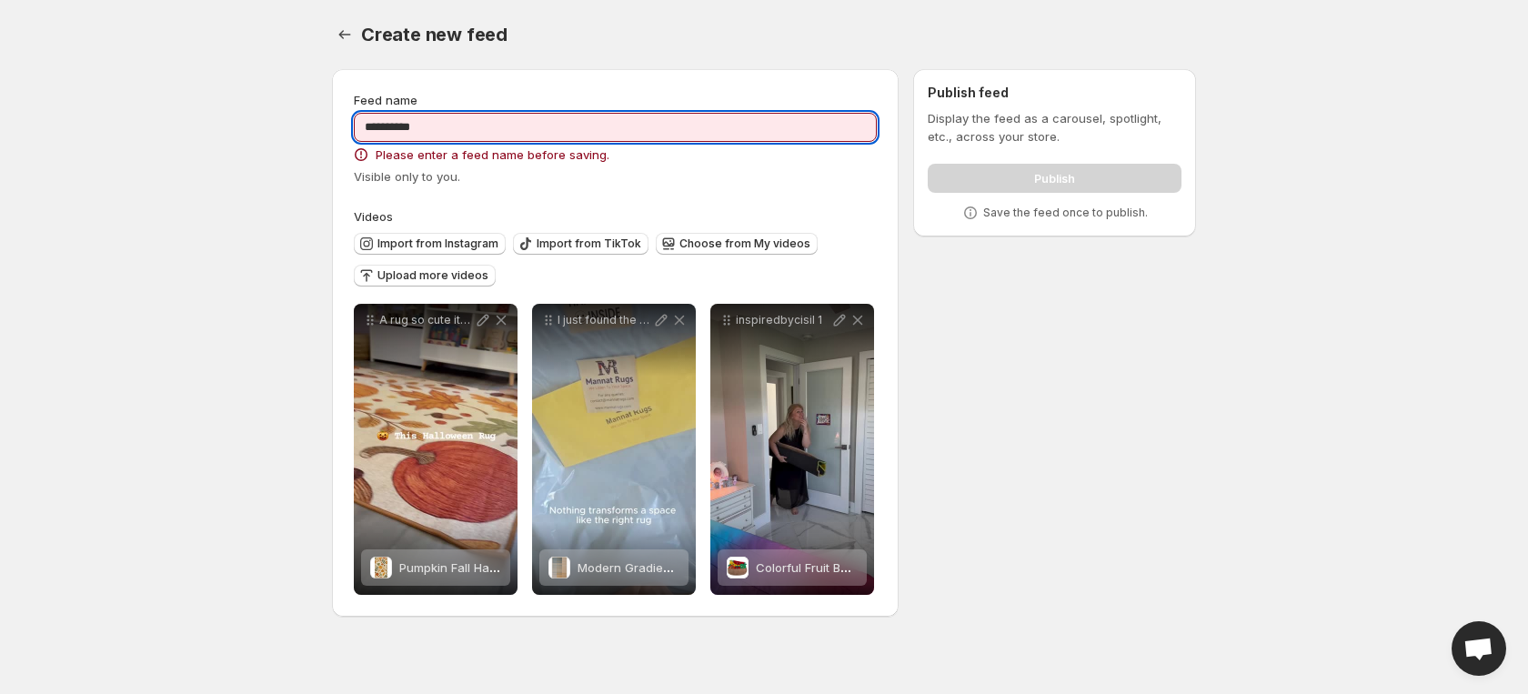
click at [1003, 330] on div "**********" at bounding box center [756, 347] width 878 height 584
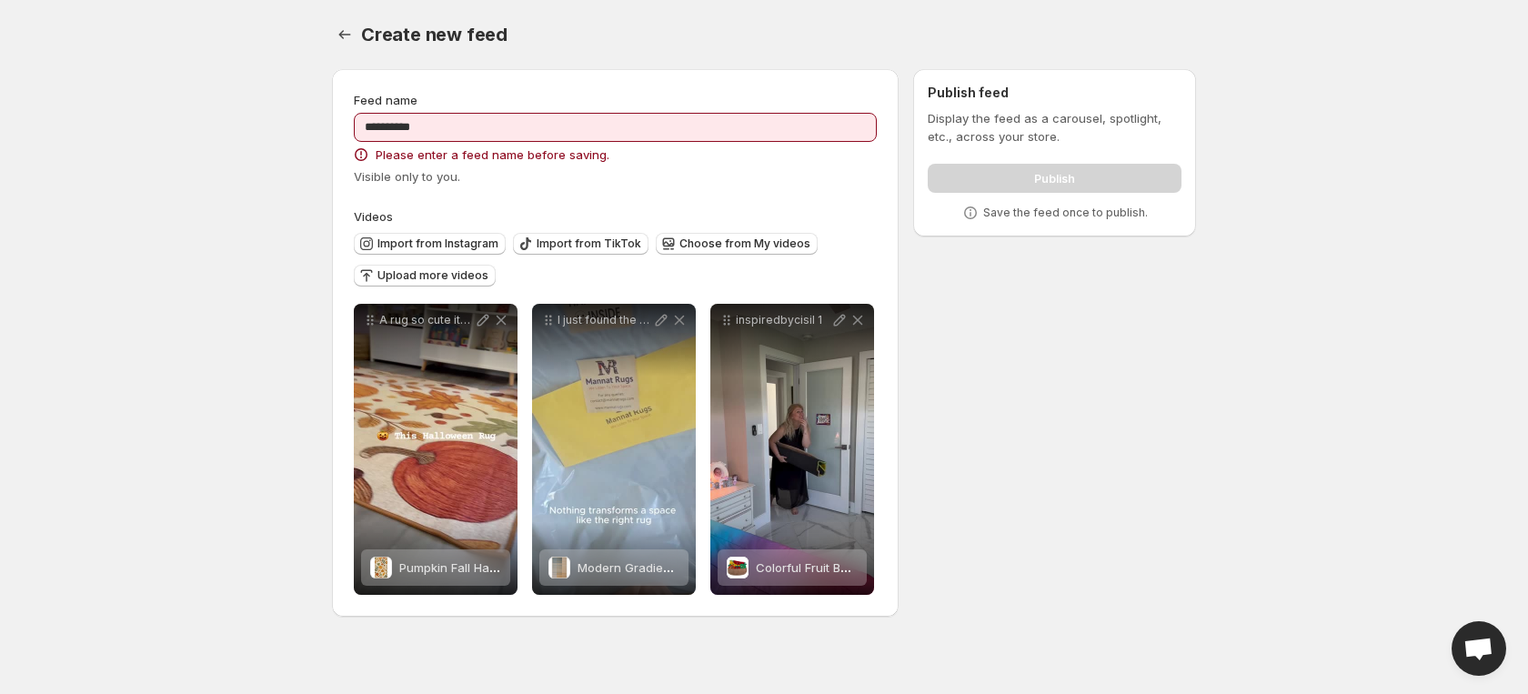
click at [534, 169] on div "Visible only to you." at bounding box center [615, 176] width 523 height 18
click at [430, 176] on span "Visible only to you." at bounding box center [407, 176] width 106 height 15
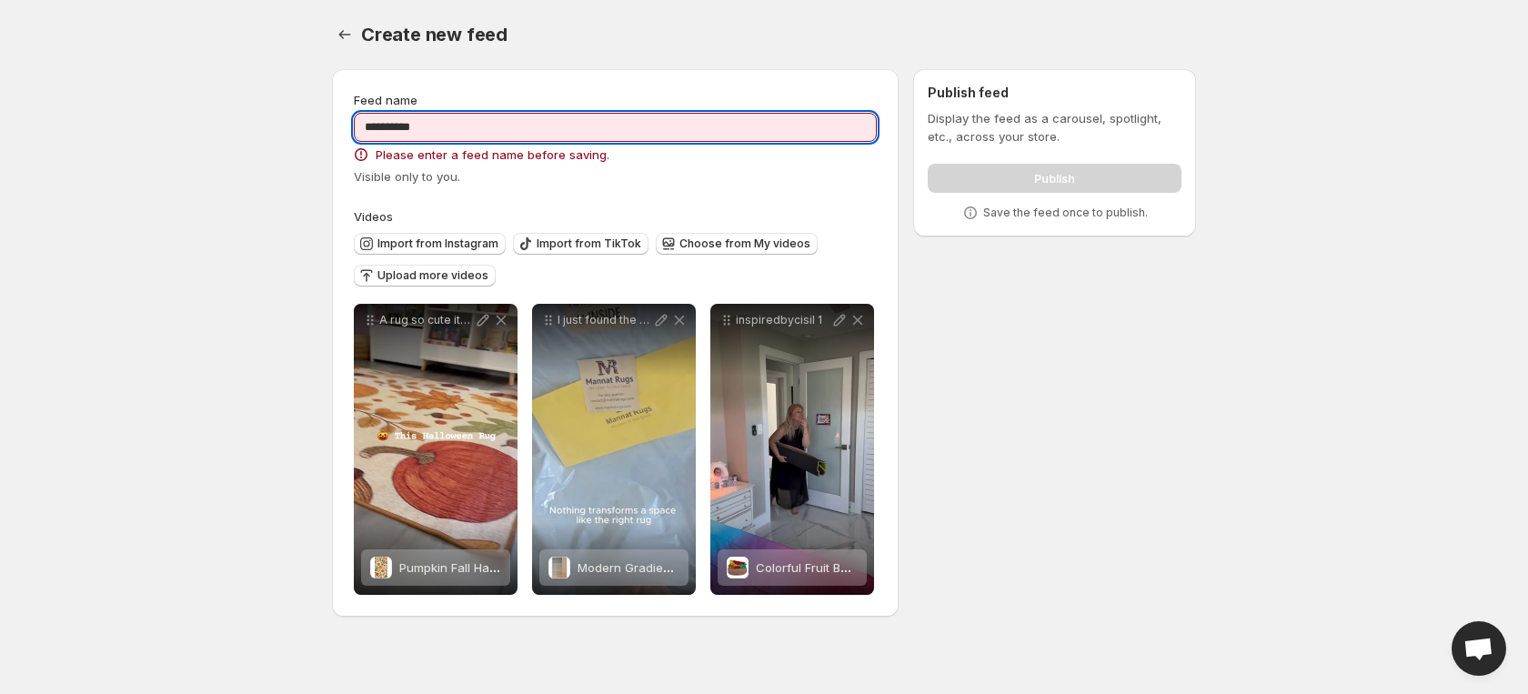
click at [486, 122] on input "**********" at bounding box center [615, 127] width 523 height 29
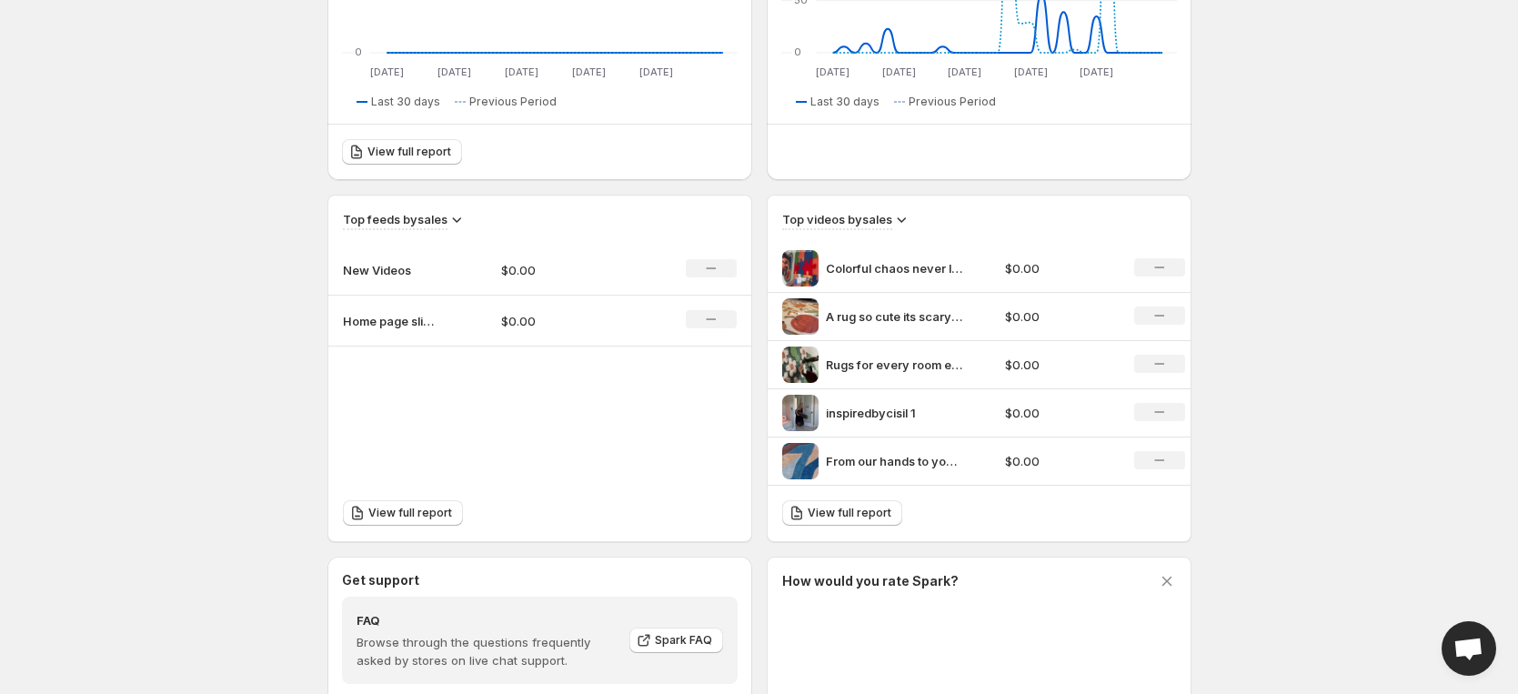
scroll to position [699, 0]
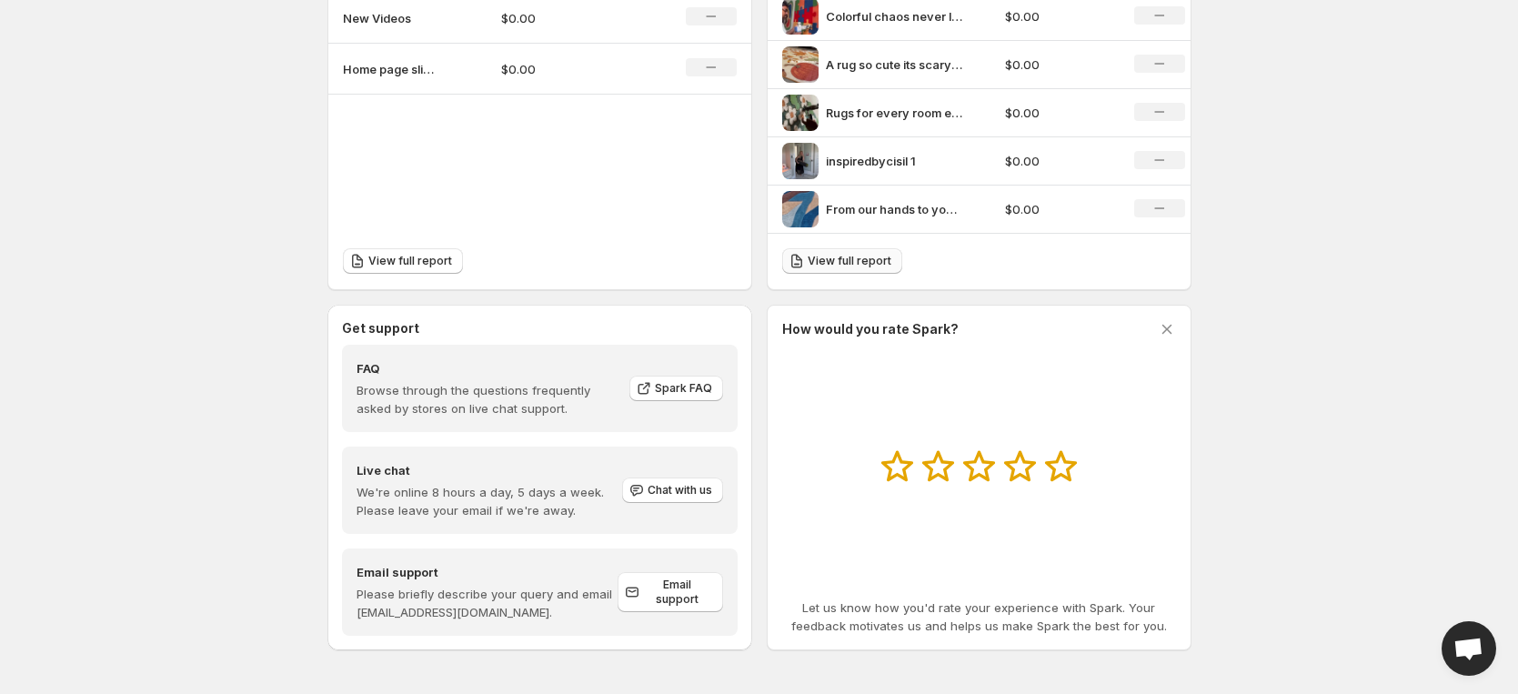
click at [862, 266] on span "View full report" at bounding box center [849, 261] width 84 height 15
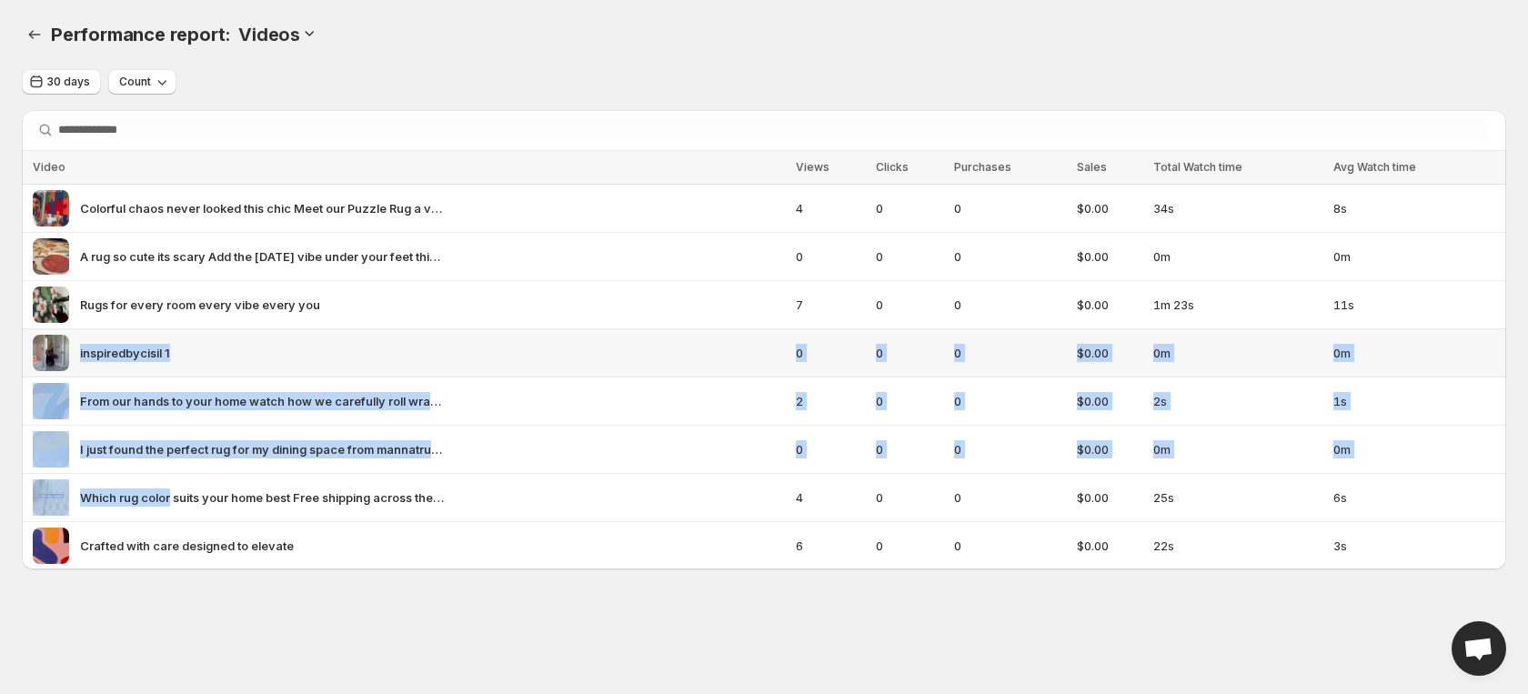
drag, startPoint x: 169, startPoint y: 503, endPoint x: 193, endPoint y: 332, distance: 172.6
click at [193, 332] on tbody "Colorful chaos never looked this chic Meet our Puzzle Rug a vibrant masterpiece…" at bounding box center [764, 378] width 1484 height 386
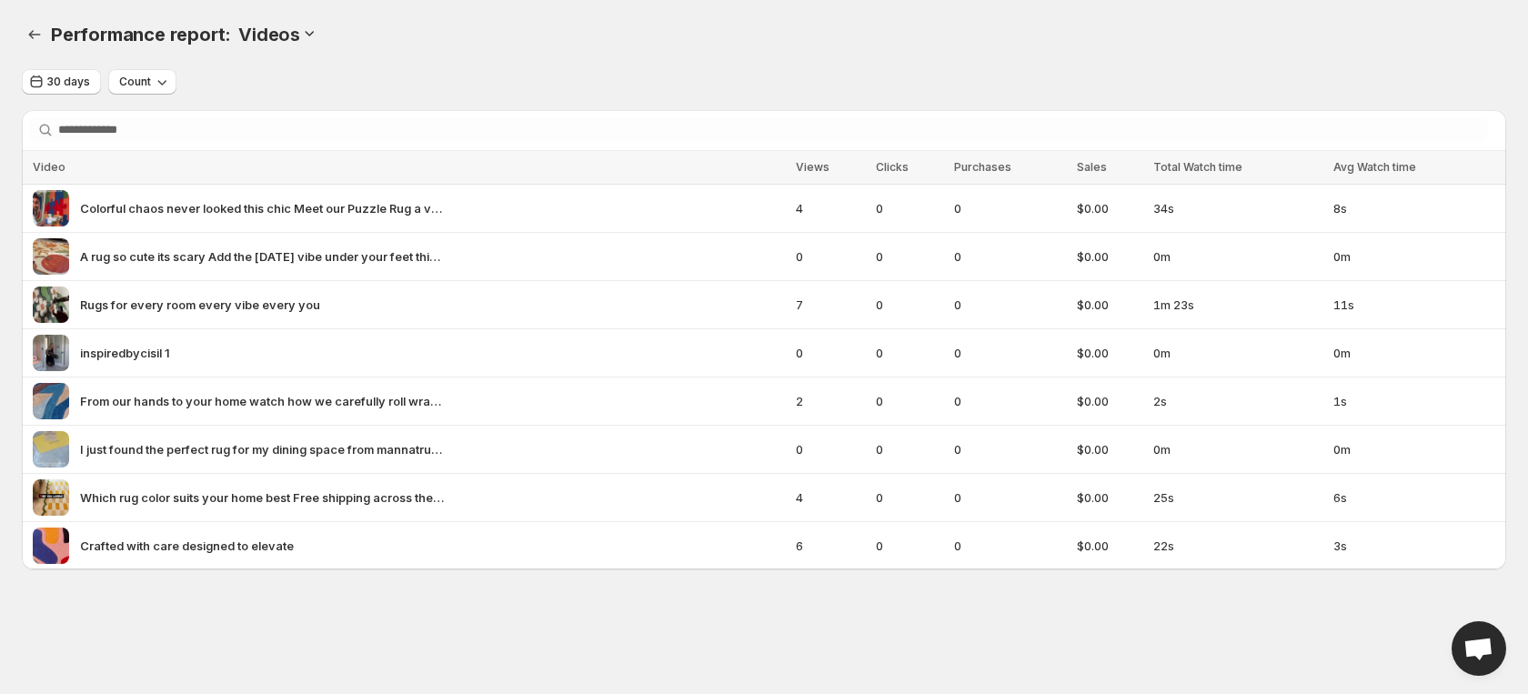
click at [357, 622] on body "Home Feeds Videos Subscription Settings Performance report: . This page is read…" at bounding box center [764, 347] width 1528 height 694
click at [740, 81] on div "30 days Count" at bounding box center [764, 82] width 1484 height 26
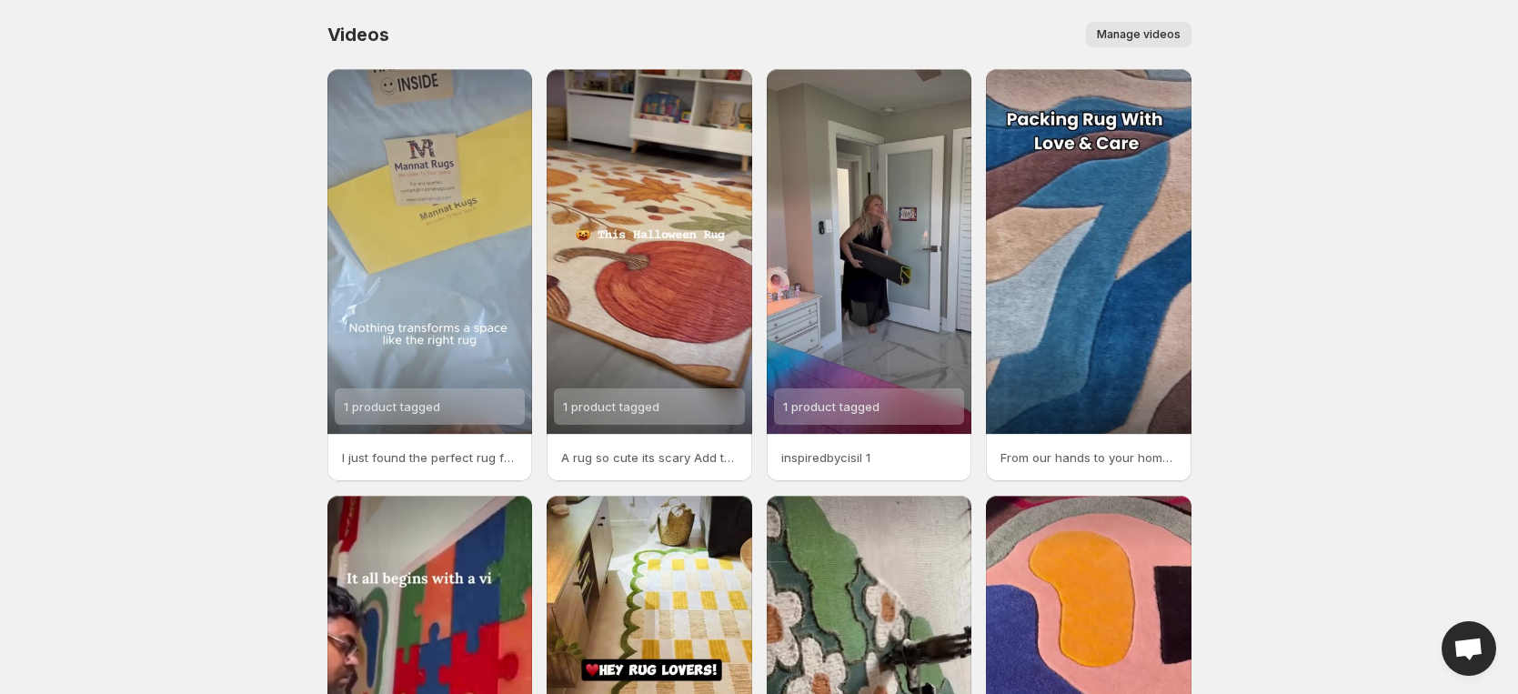
click at [1164, 31] on span "Manage videos" at bounding box center [1139, 34] width 84 height 15
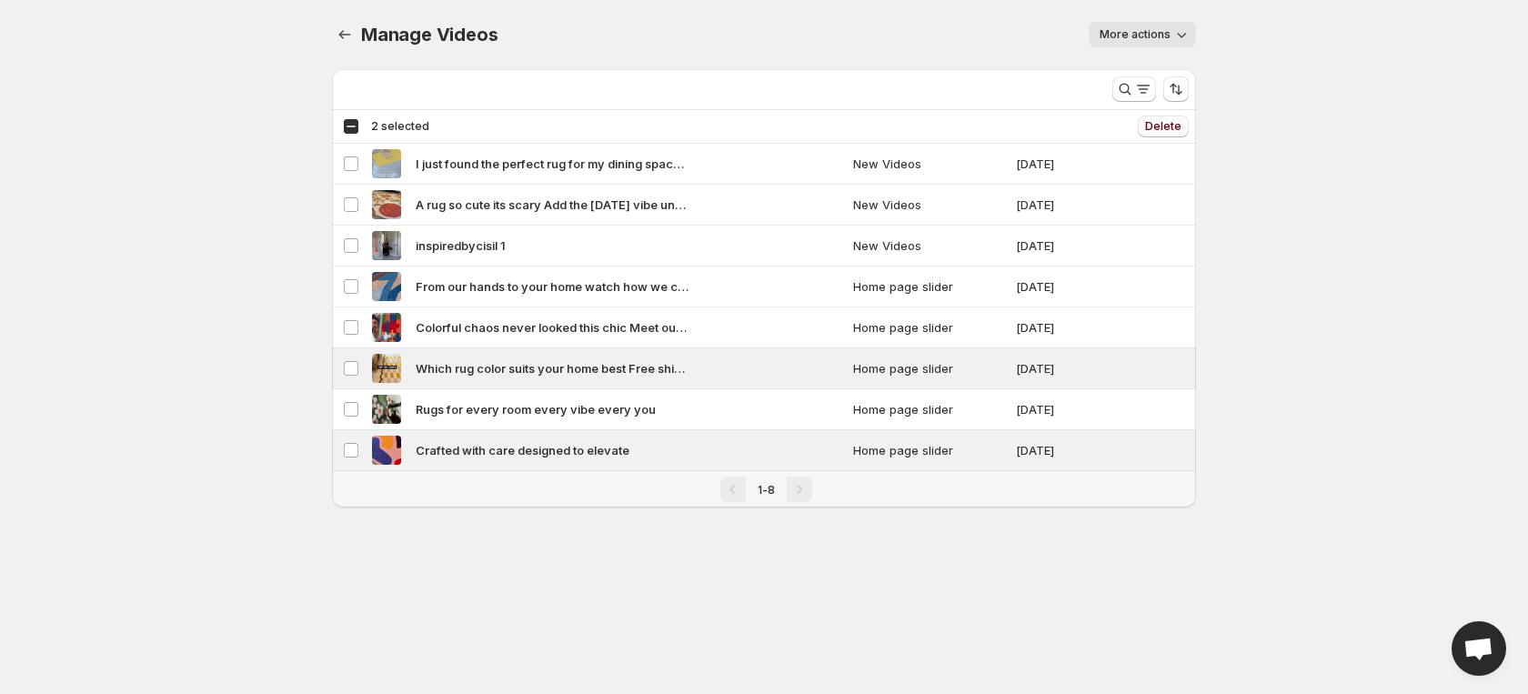
click at [1166, 123] on span "Delete" at bounding box center [1163, 126] width 36 height 15
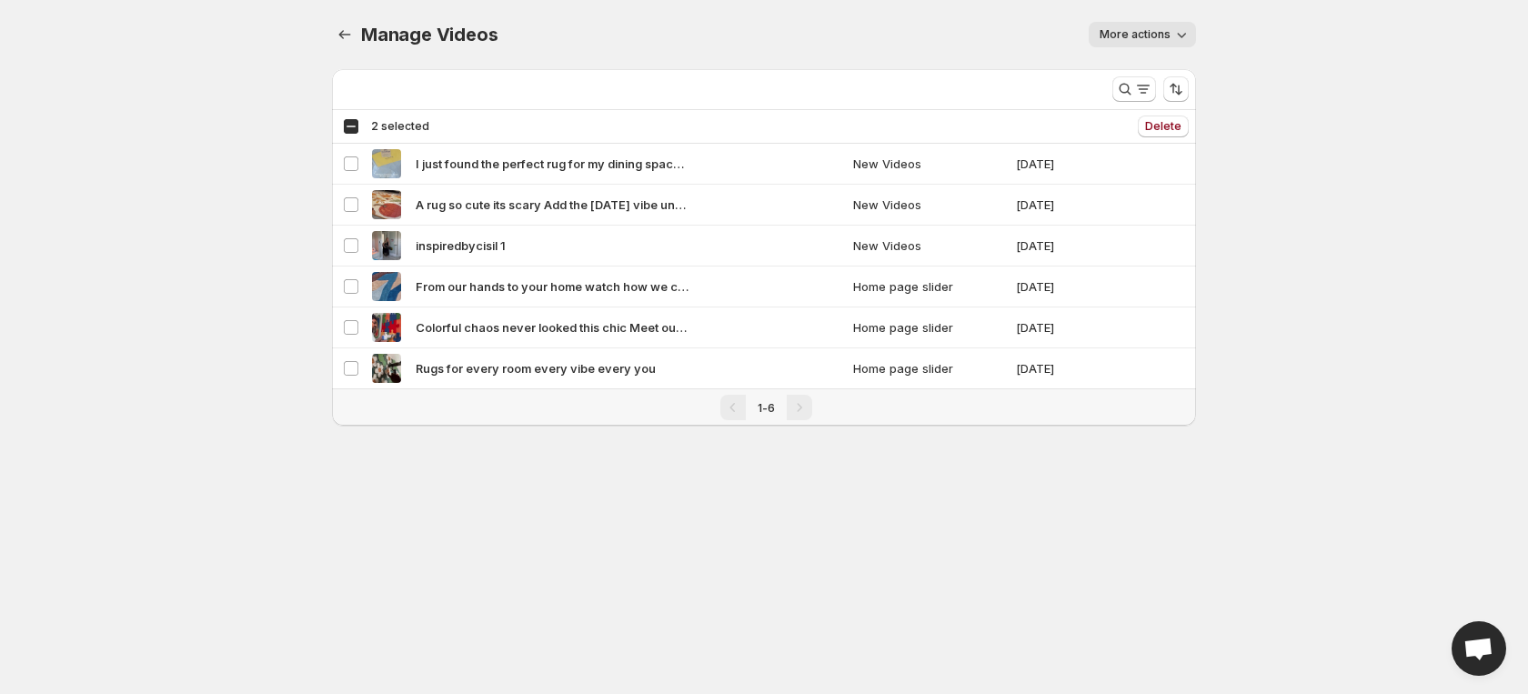
click at [1337, 27] on body "Home Feeds Videos Subscription Settings Manage Videos. This page is ready Manag…" at bounding box center [764, 347] width 1528 height 694
click at [352, 119] on div "Select all 6 videos 2 selected" at bounding box center [386, 126] width 86 height 16
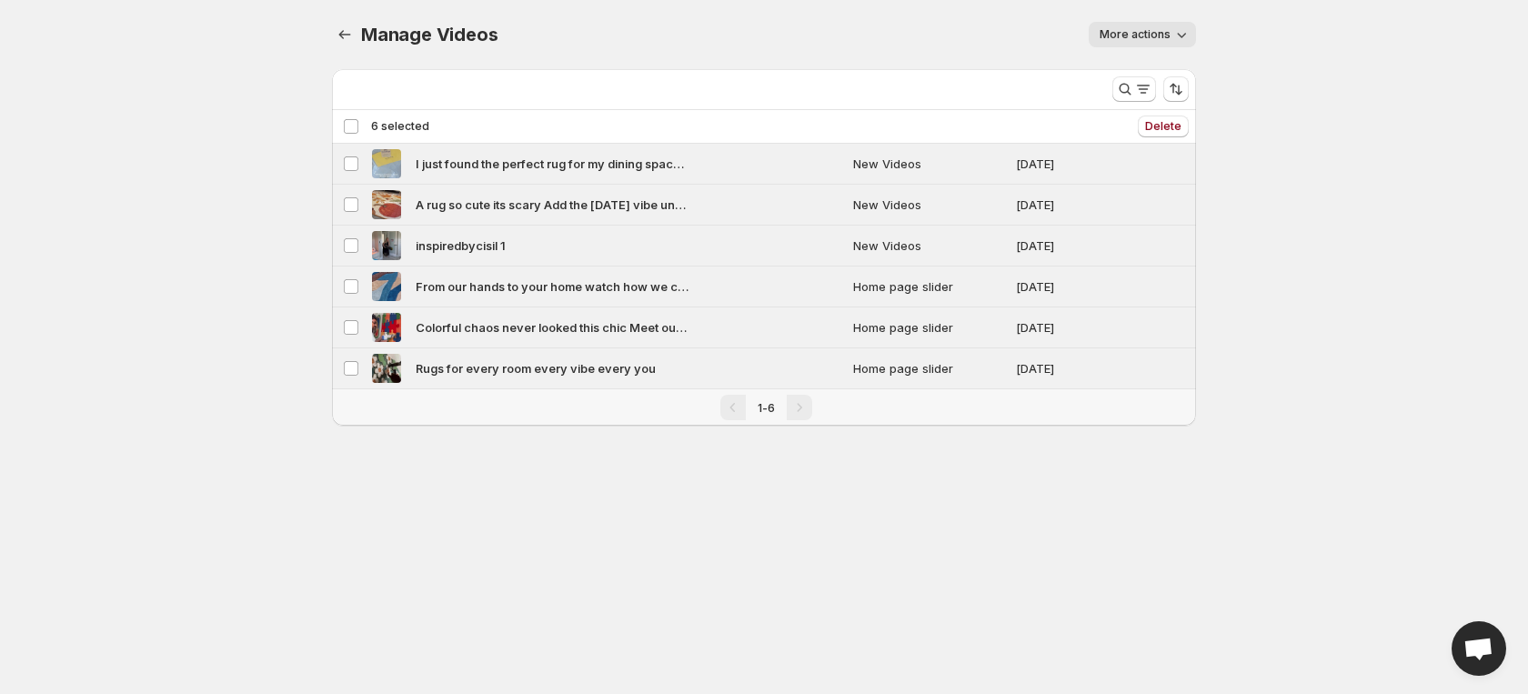
click at [1172, 26] on icon "button" at bounding box center [1181, 34] width 18 height 18
click at [1295, 173] on body "Home Feeds Videos Subscription Settings Manage Videos. This page is ready Manag…" at bounding box center [764, 347] width 1528 height 694
click at [346, 42] on icon "Manage Videos" at bounding box center [345, 34] width 18 height 18
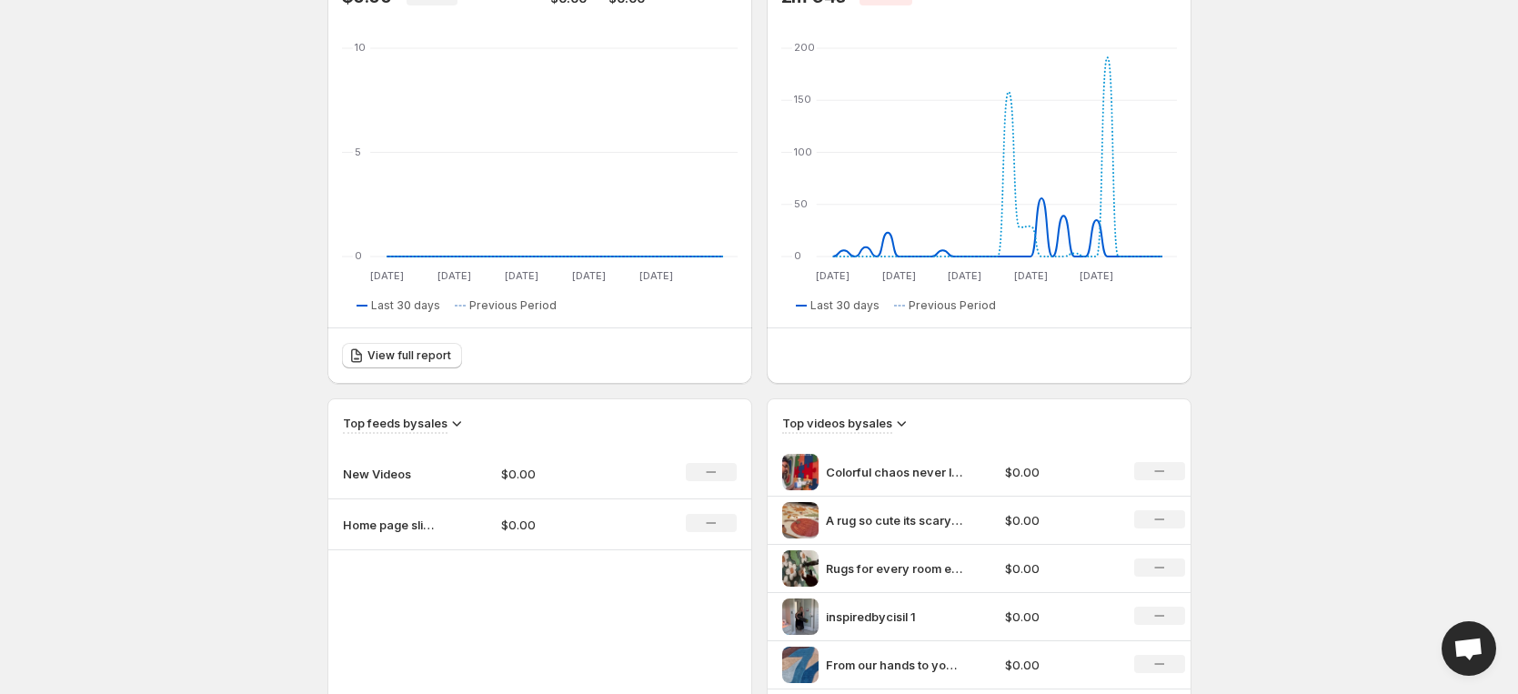
scroll to position [587, 0]
